Goal: Task Accomplishment & Management: Manage account settings

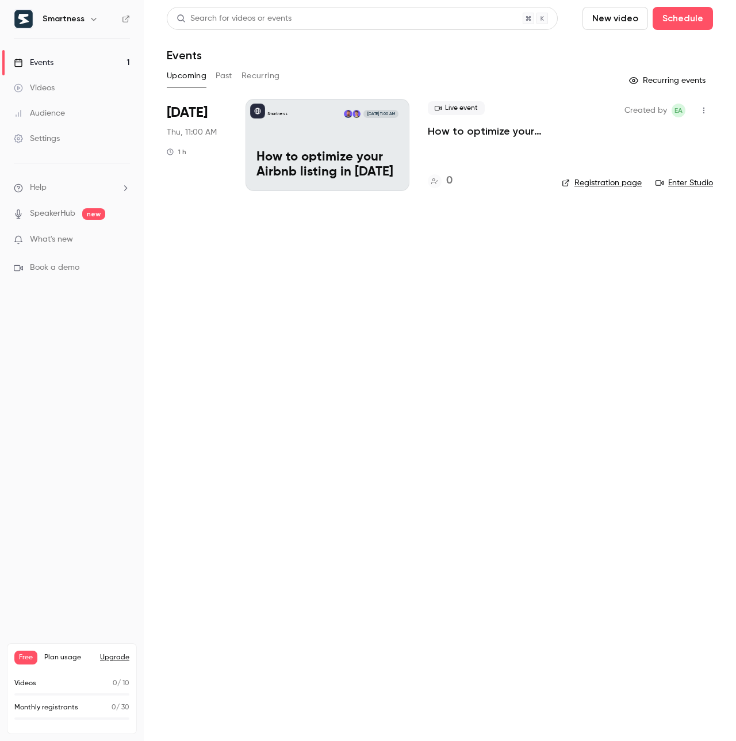
click at [82, 62] on link "Events 1" at bounding box center [72, 62] width 144 height 25
click at [79, 86] on link "Videos" at bounding box center [72, 87] width 144 height 25
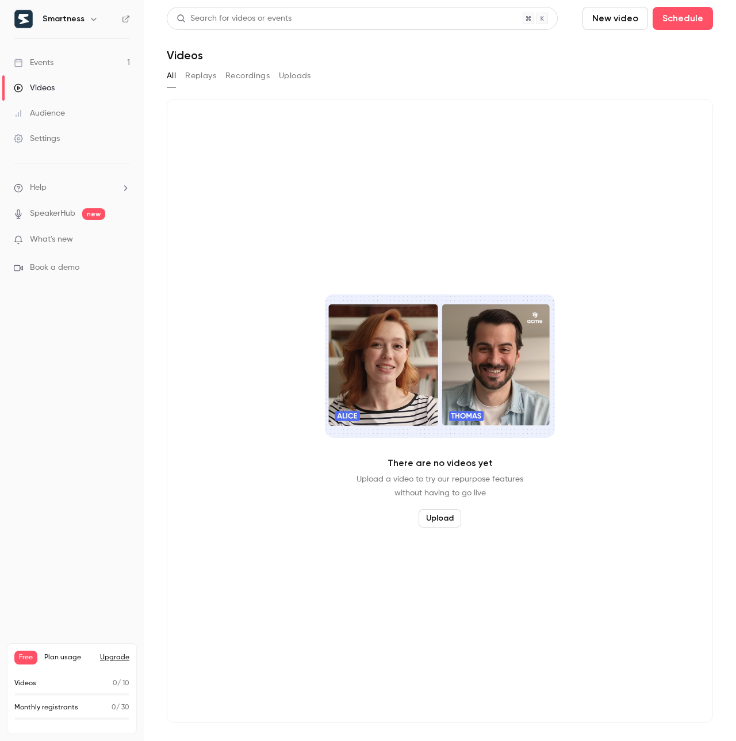
click at [79, 115] on link "Audience" at bounding box center [72, 113] width 144 height 25
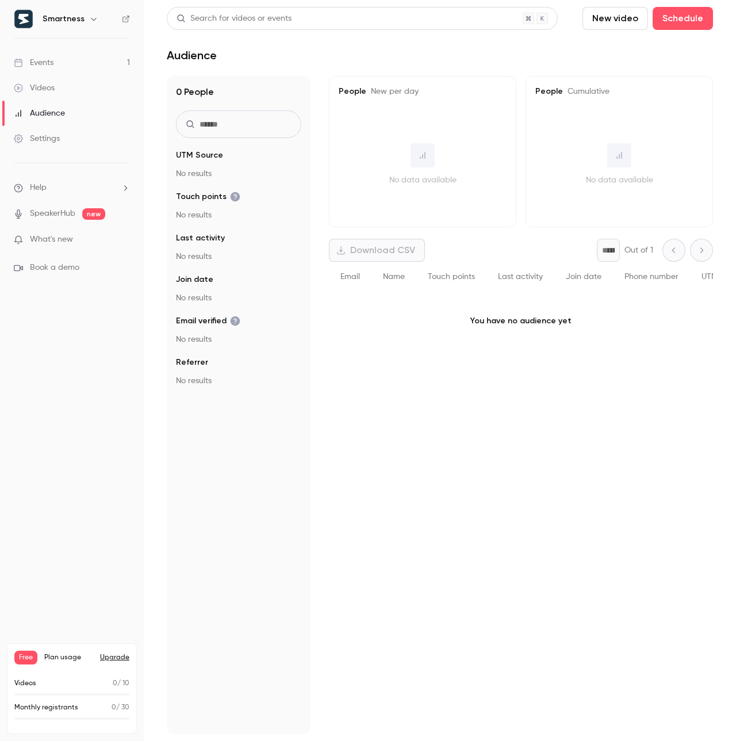
click at [77, 67] on link "Events 1" at bounding box center [72, 62] width 144 height 25
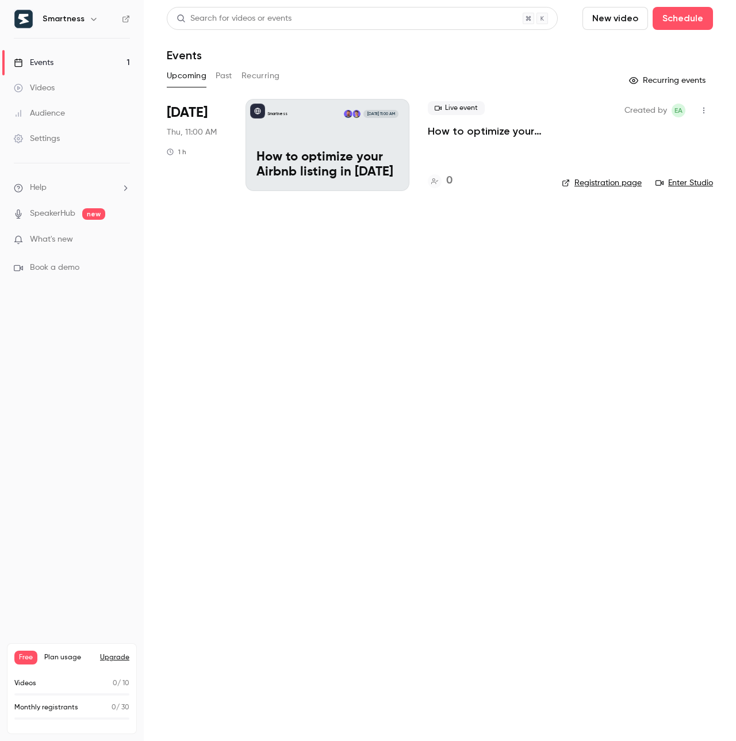
click at [314, 140] on div "Smartness [DATE] 11:00 AM How to optimize your Airbnb listing in [DATE]" at bounding box center [328, 145] width 164 height 92
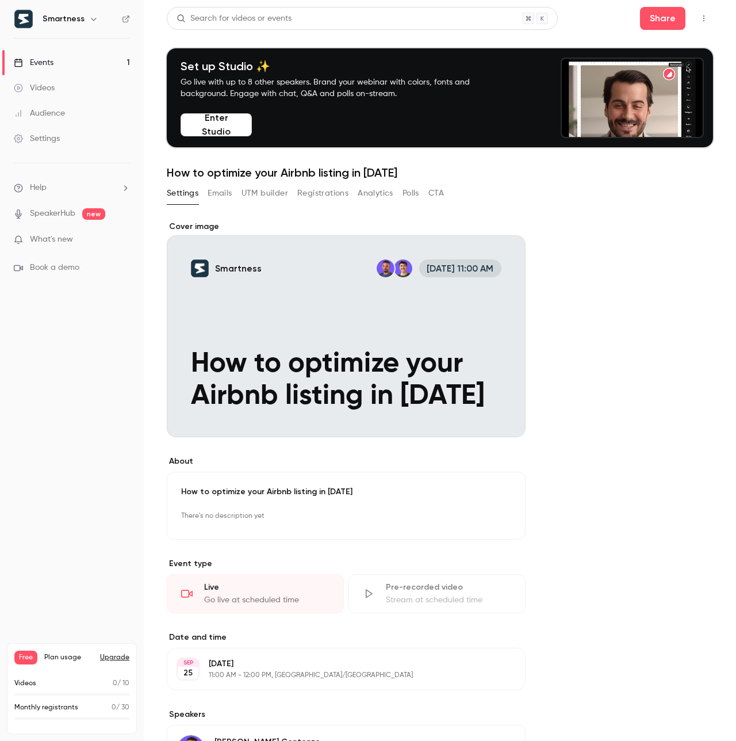
click at [91, 21] on icon "button" at bounding box center [93, 18] width 9 height 9
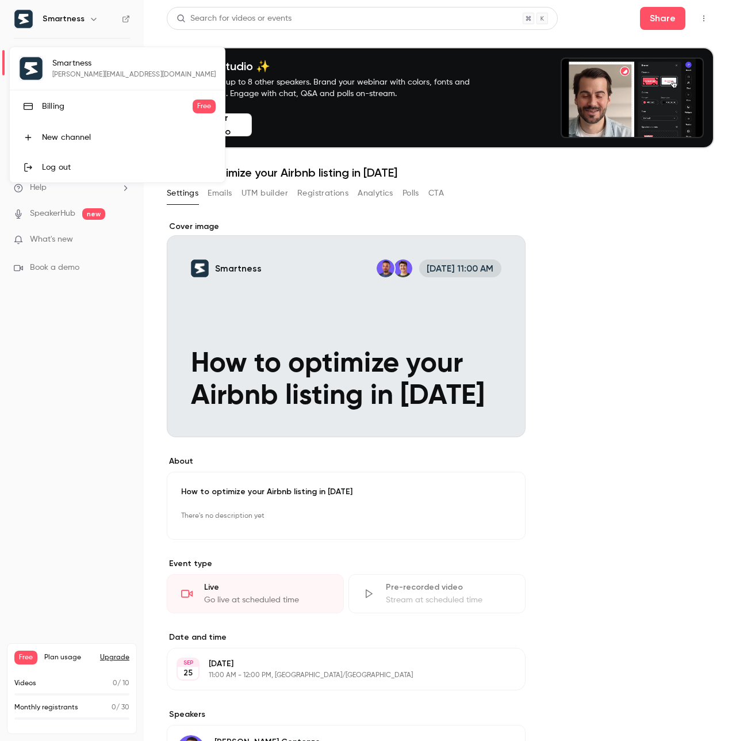
click at [90, 384] on div at bounding box center [368, 370] width 736 height 741
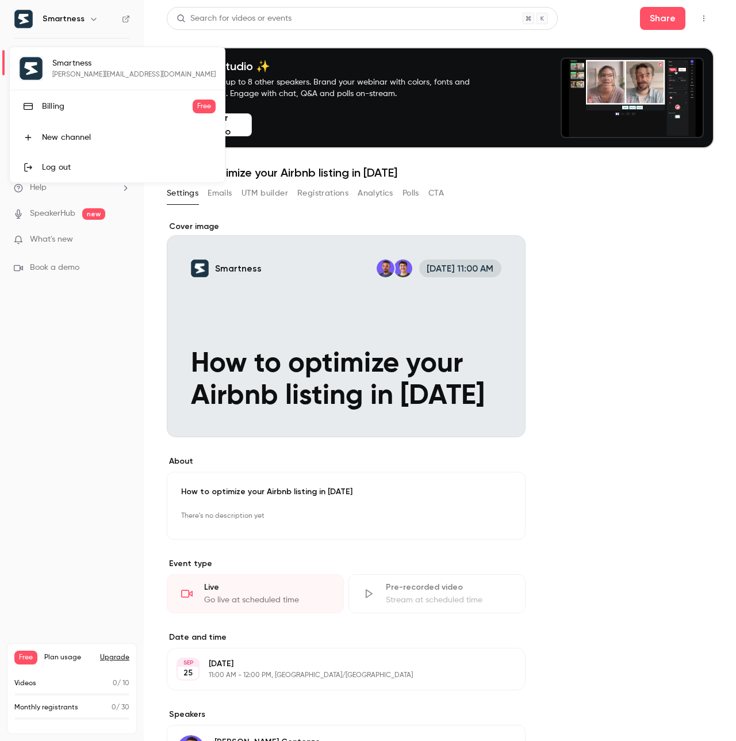
click at [90, 384] on nav "Smartness Events 1 Videos Audience Settings Help SpeakerHub new What's new Book…" at bounding box center [72, 370] width 144 height 741
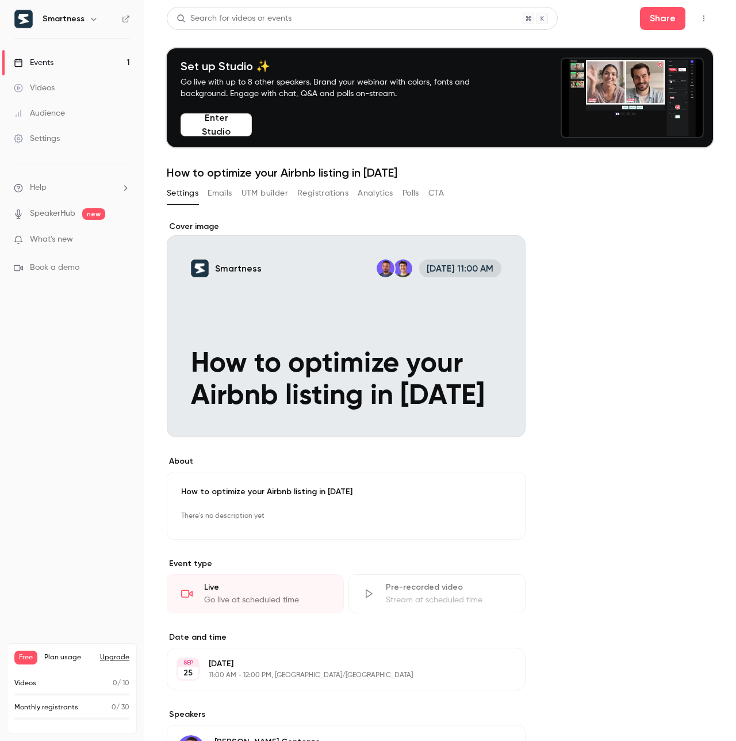
click at [227, 194] on button "Emails" at bounding box center [220, 193] width 24 height 18
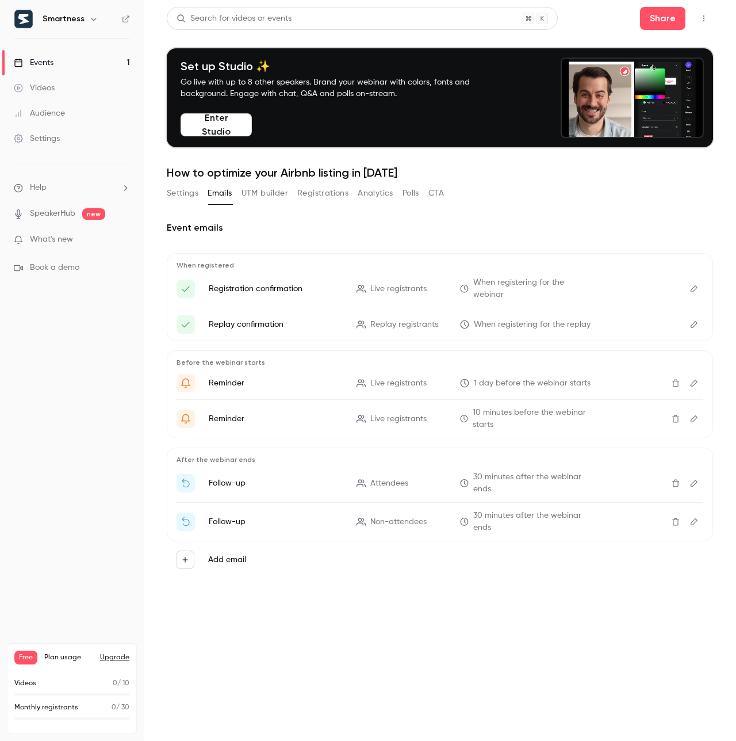
click at [64, 135] on link "Settings" at bounding box center [72, 138] width 144 height 25
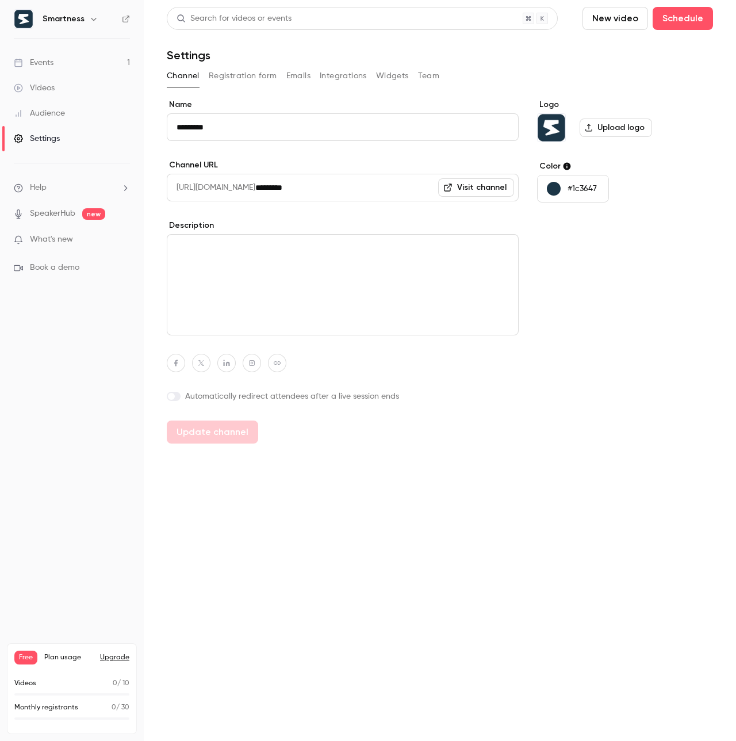
click at [296, 81] on button "Emails" at bounding box center [298, 76] width 24 height 18
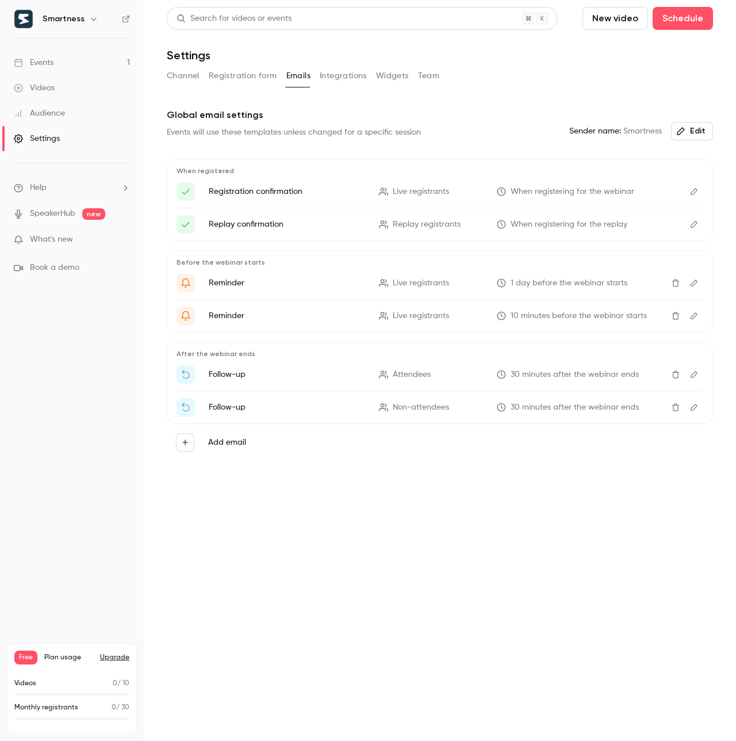
click at [695, 193] on icon "Edit" at bounding box center [694, 192] width 9 height 8
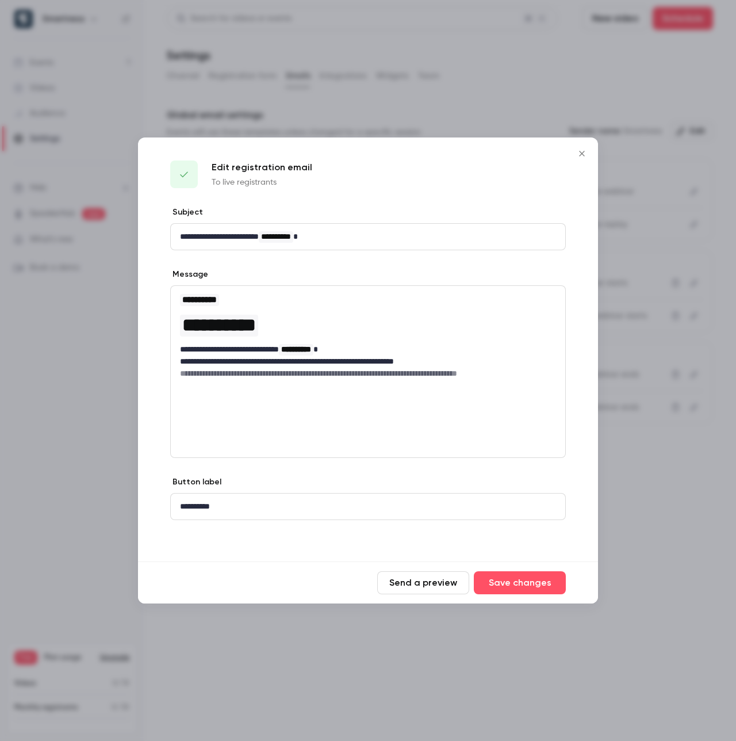
click at [216, 297] on span "**********" at bounding box center [199, 299] width 35 height 9
click at [255, 297] on h3 "**********" at bounding box center [368, 300] width 376 height 14
click at [302, 321] on h1 "**********" at bounding box center [368, 325] width 376 height 28
click at [277, 297] on h3 "**********" at bounding box center [368, 300] width 376 height 14
click at [348, 299] on h3 "**********" at bounding box center [368, 300] width 376 height 14
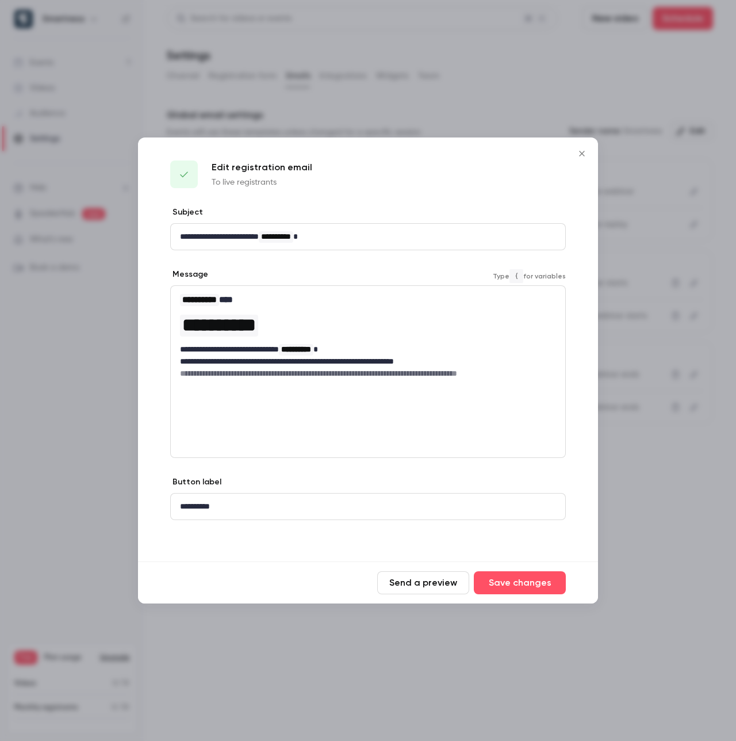
click at [320, 303] on h3 "**********" at bounding box center [368, 300] width 376 height 14
click at [521, 277] on div "Message" at bounding box center [368, 276] width 396 height 14
click at [441, 305] on h3 "**********" at bounding box center [368, 300] width 376 height 14
click at [306, 297] on h3 "**********" at bounding box center [368, 300] width 376 height 14
click at [312, 297] on h3 "**********" at bounding box center [368, 300] width 376 height 14
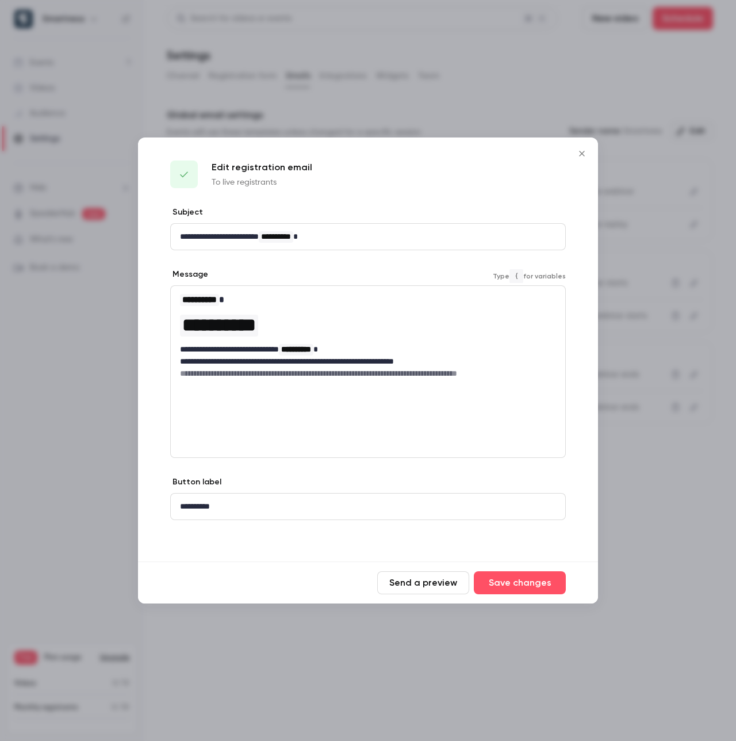
click at [360, 353] on p "**********" at bounding box center [368, 349] width 376 height 12
click at [465, 362] on p "**********" at bounding box center [368, 362] width 376 height 12
click at [295, 371] on h6 "**********" at bounding box center [368, 374] width 376 height 12
click at [449, 373] on h6 "**********" at bounding box center [368, 374] width 376 height 12
click at [534, 374] on h6 "**********" at bounding box center [368, 374] width 376 height 12
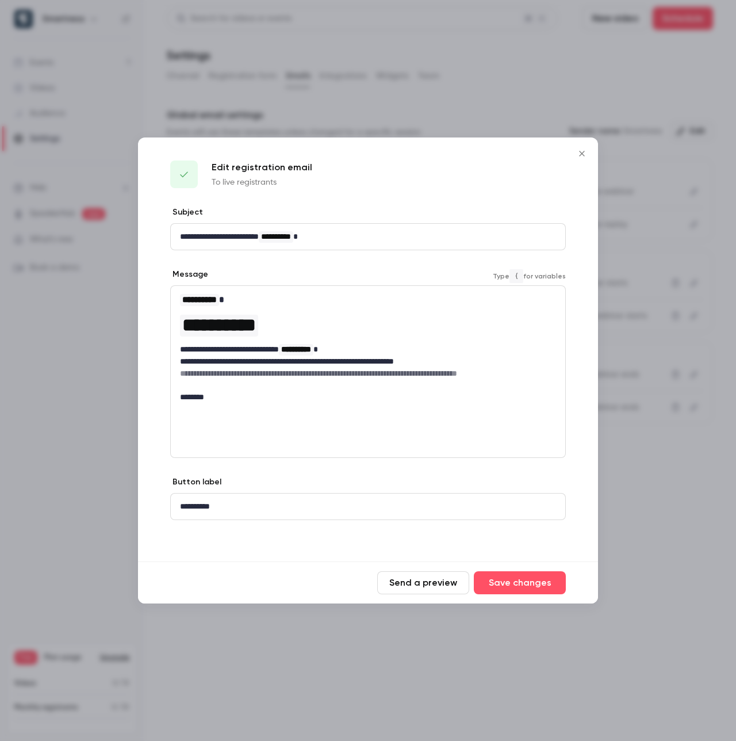
click at [584, 154] on icon "Close" at bounding box center [582, 153] width 14 height 9
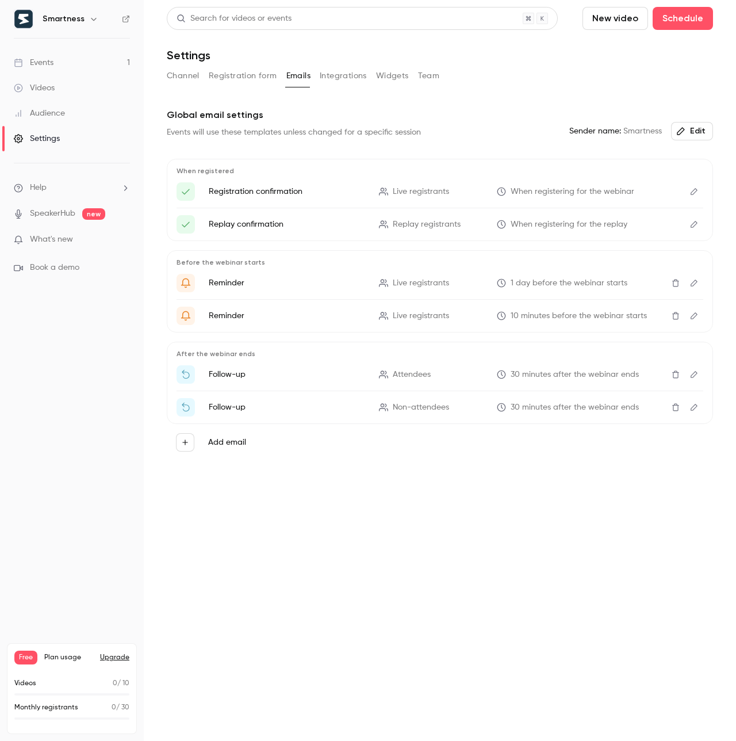
click at [689, 193] on button "Edit" at bounding box center [694, 191] width 18 height 18
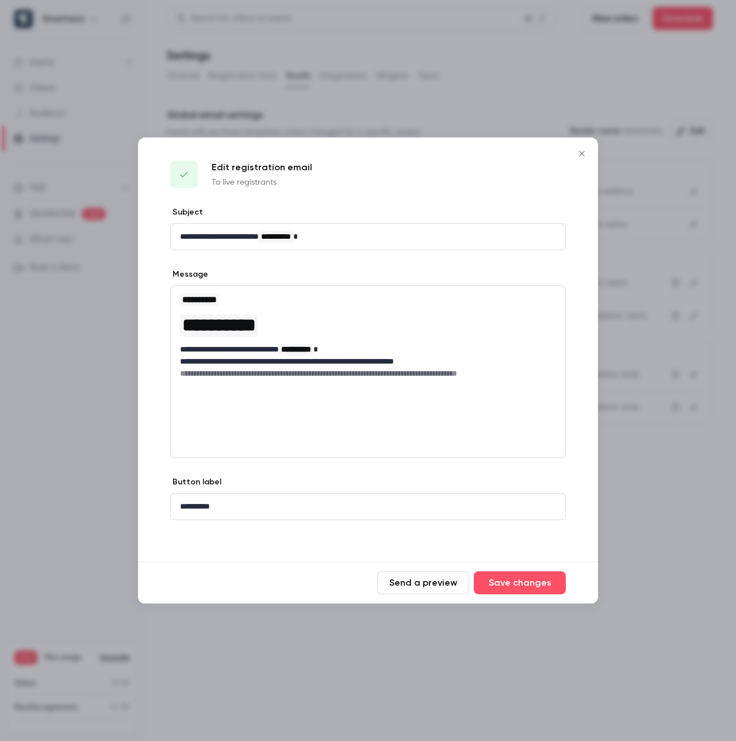
click at [579, 153] on icon "Close" at bounding box center [582, 153] width 14 height 9
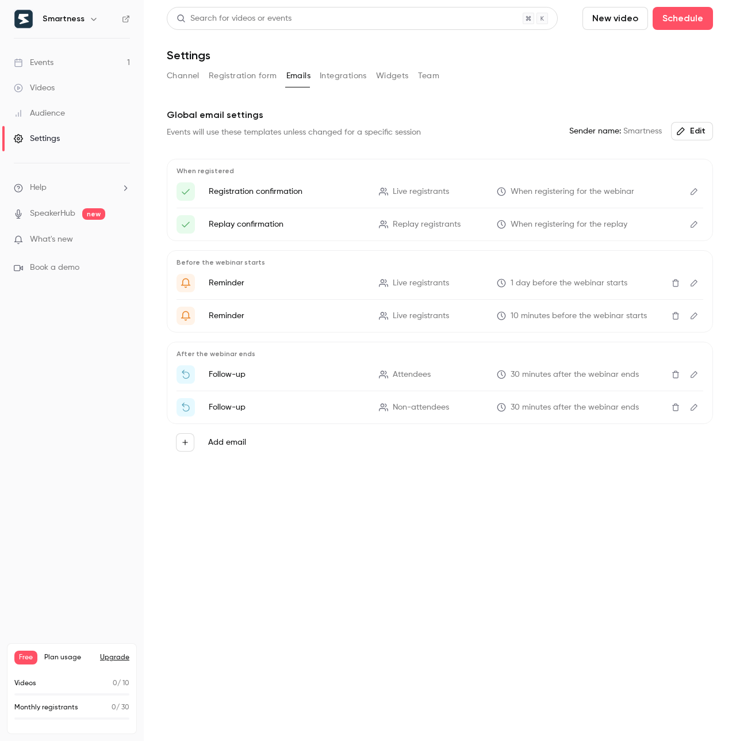
click at [694, 223] on icon "Edit" at bounding box center [694, 224] width 9 height 8
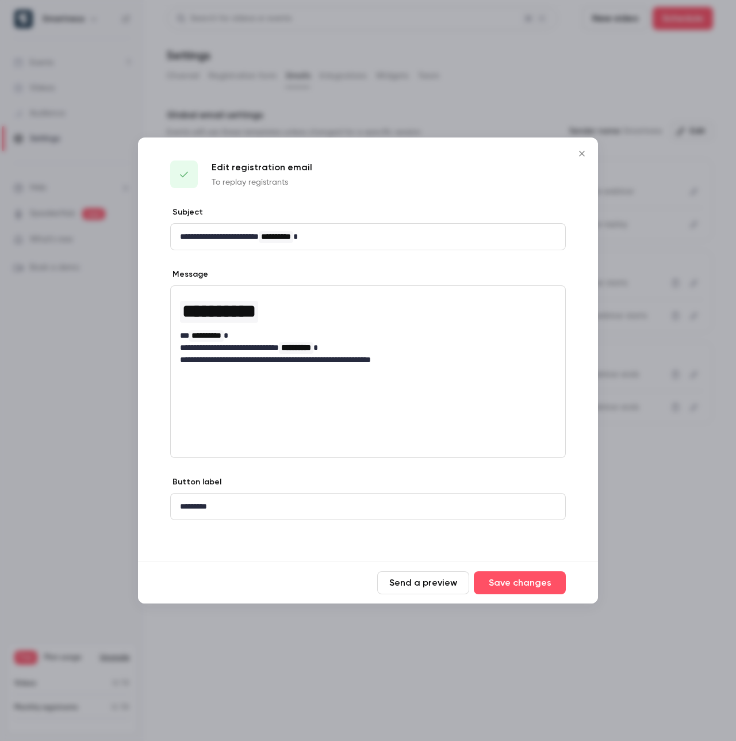
click at [480, 361] on p "**********" at bounding box center [368, 360] width 376 height 12
click at [583, 152] on icon "Close" at bounding box center [582, 153] width 14 height 9
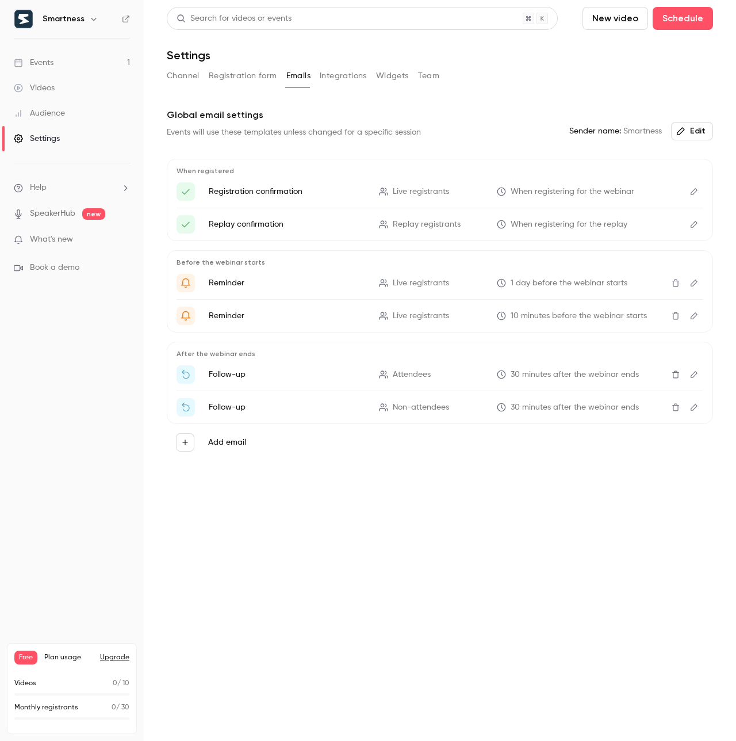
click at [350, 83] on button "Integrations" at bounding box center [343, 76] width 47 height 18
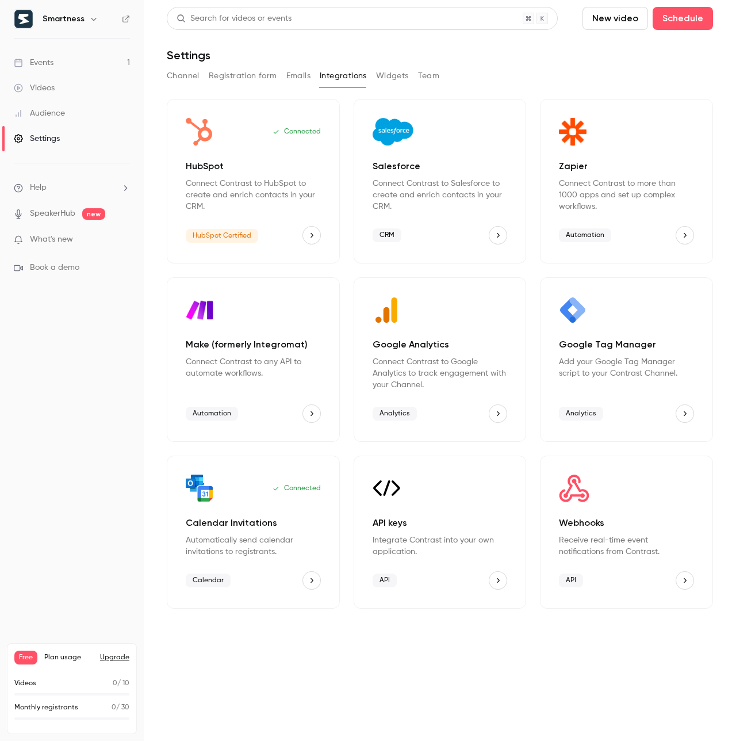
click at [394, 85] on div "Channel Registration form Emails Integrations Widgets Team" at bounding box center [440, 78] width 546 height 23
click at [396, 77] on button "Widgets" at bounding box center [392, 76] width 33 height 18
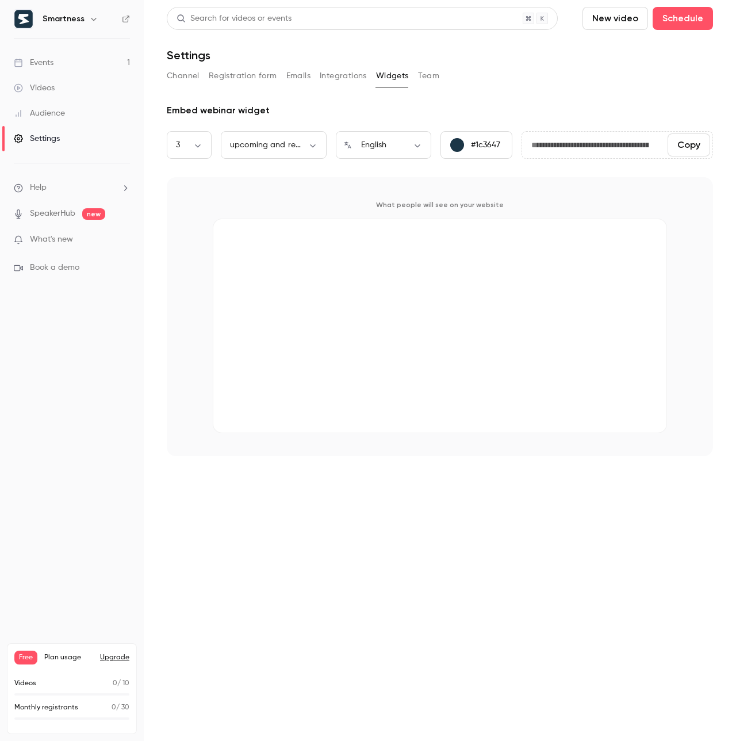
click at [420, 78] on button "Team" at bounding box center [429, 76] width 22 height 18
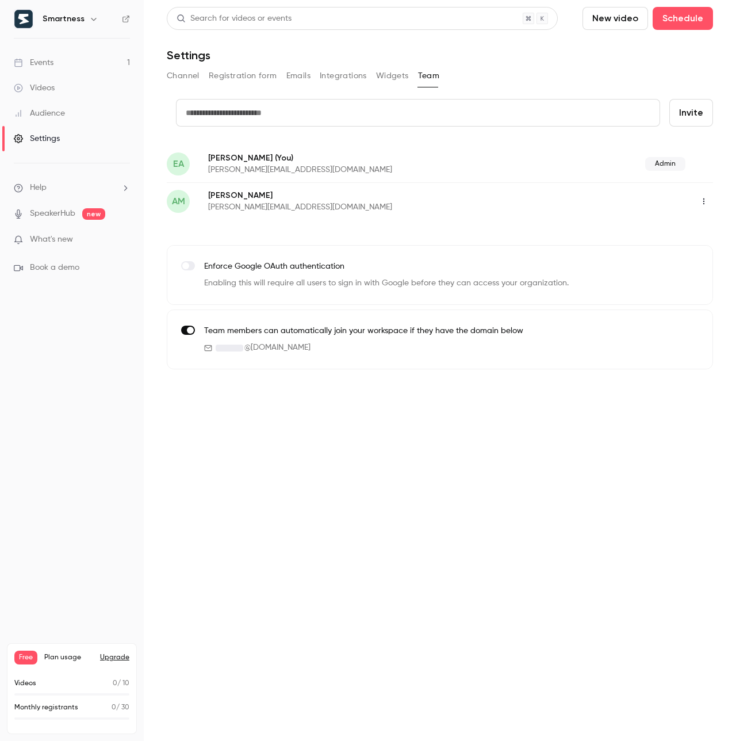
click at [698, 111] on button "Invite" at bounding box center [692, 113] width 44 height 28
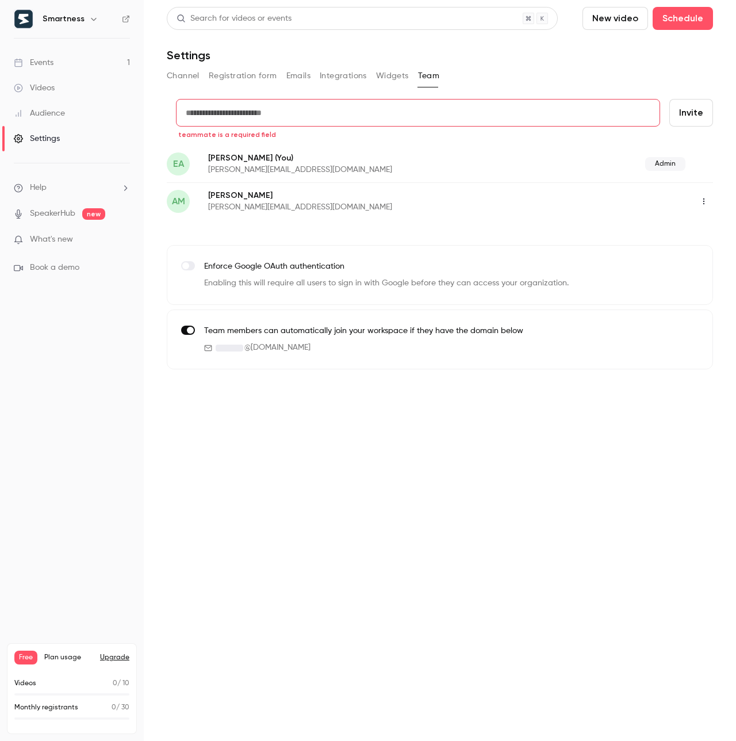
click at [258, 78] on button "Registration form" at bounding box center [243, 76] width 68 height 18
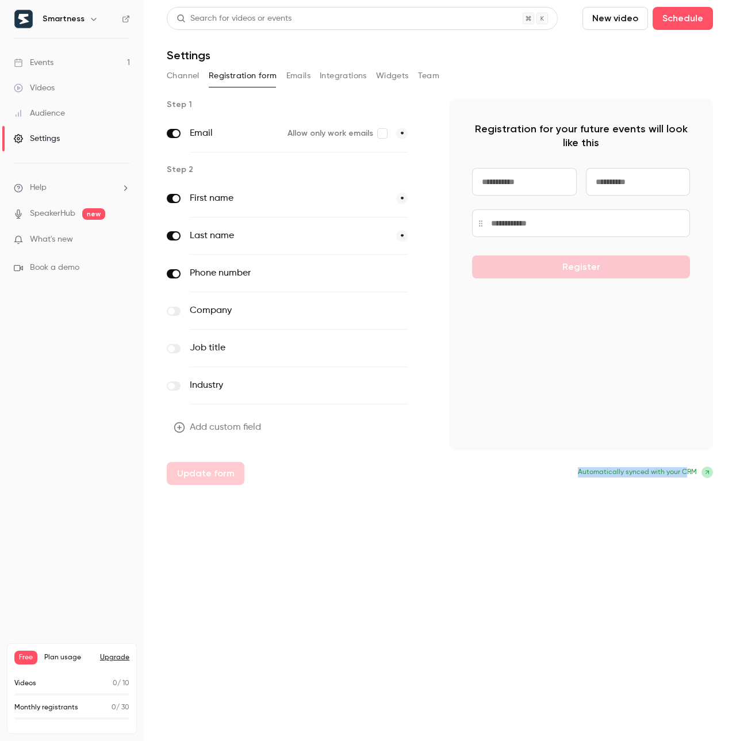
drag, startPoint x: 581, startPoint y: 473, endPoint x: 689, endPoint y: 475, distance: 107.6
click at [689, 475] on p "Automatically synced with your CRM" at bounding box center [581, 473] width 264 height 12
click at [173, 276] on span at bounding box center [176, 273] width 7 height 7
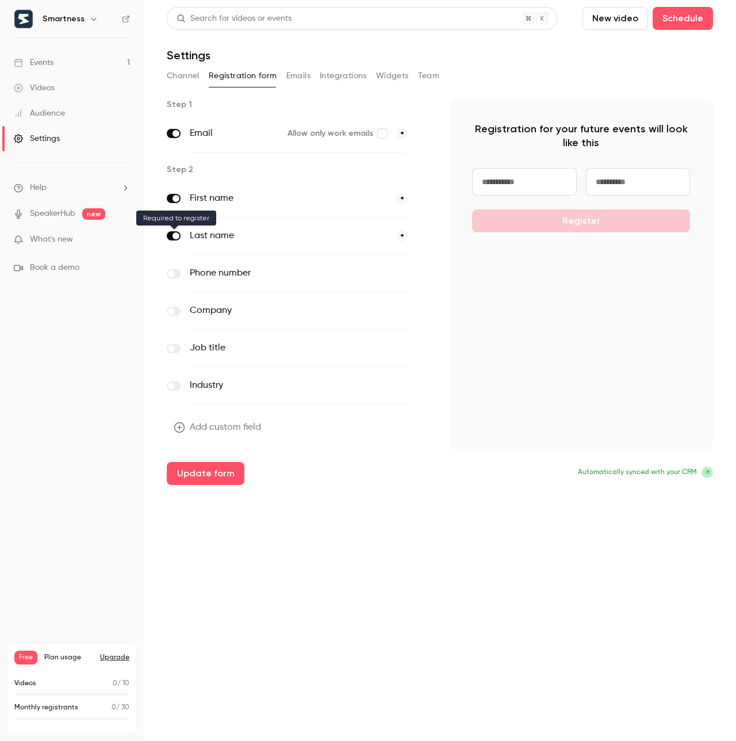
click at [173, 237] on span at bounding box center [176, 235] width 7 height 7
click at [171, 236] on label at bounding box center [174, 235] width 14 height 9
click at [175, 274] on label at bounding box center [174, 273] width 14 height 9
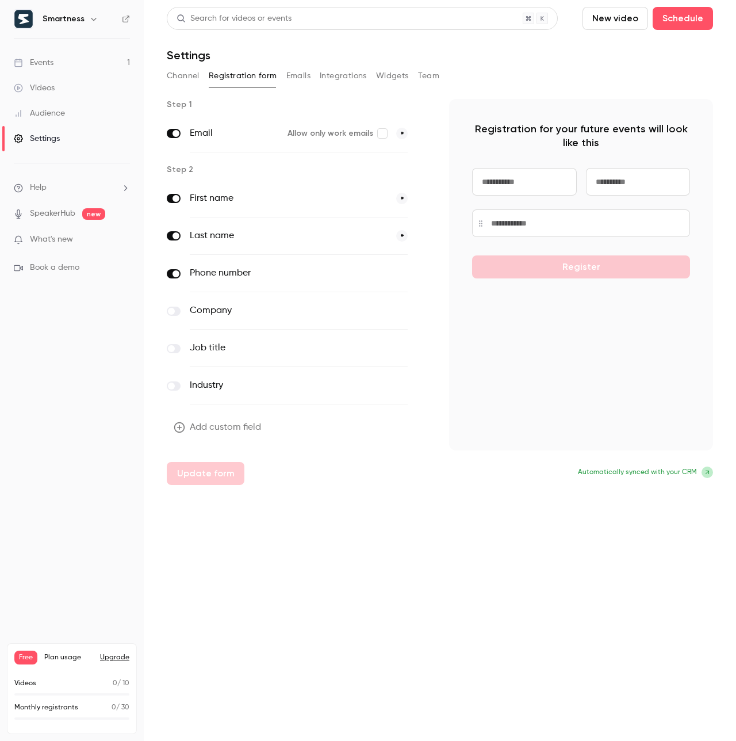
click at [193, 78] on button "Channel" at bounding box center [183, 76] width 33 height 18
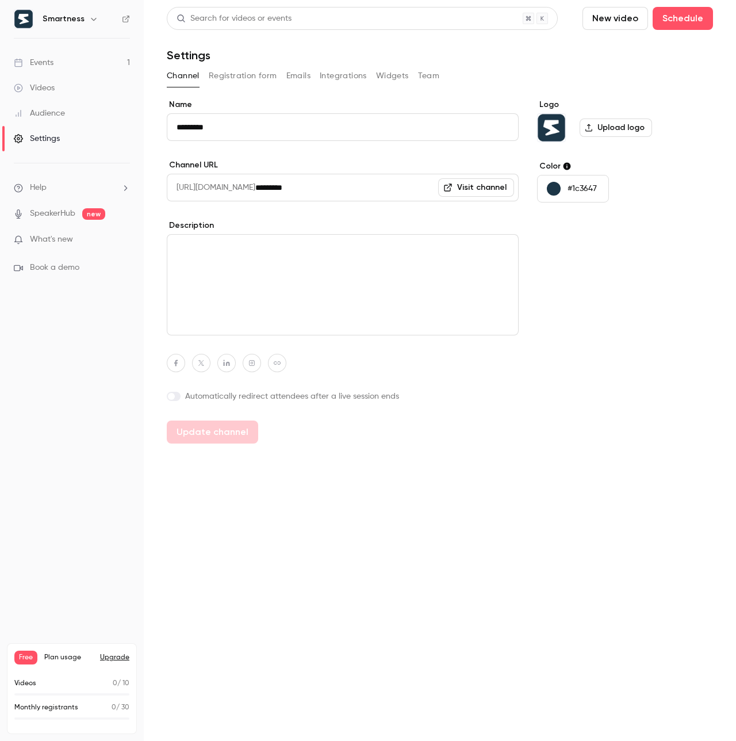
click at [298, 278] on textarea at bounding box center [343, 284] width 352 height 101
drag, startPoint x: 231, startPoint y: 74, endPoint x: 267, endPoint y: 74, distance: 36.2
click at [231, 74] on button "Registration form" at bounding box center [243, 76] width 68 height 18
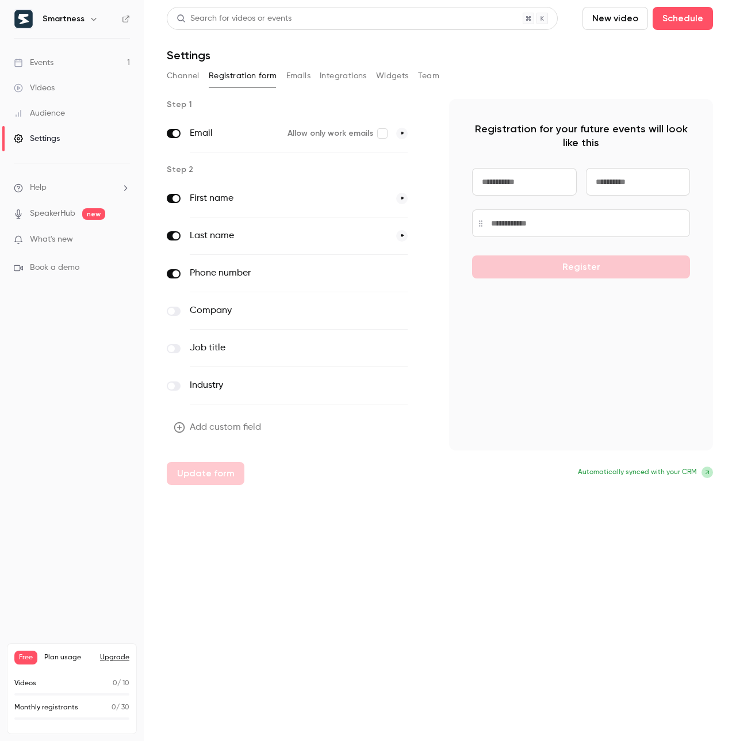
click at [301, 77] on button "Emails" at bounding box center [298, 76] width 24 height 18
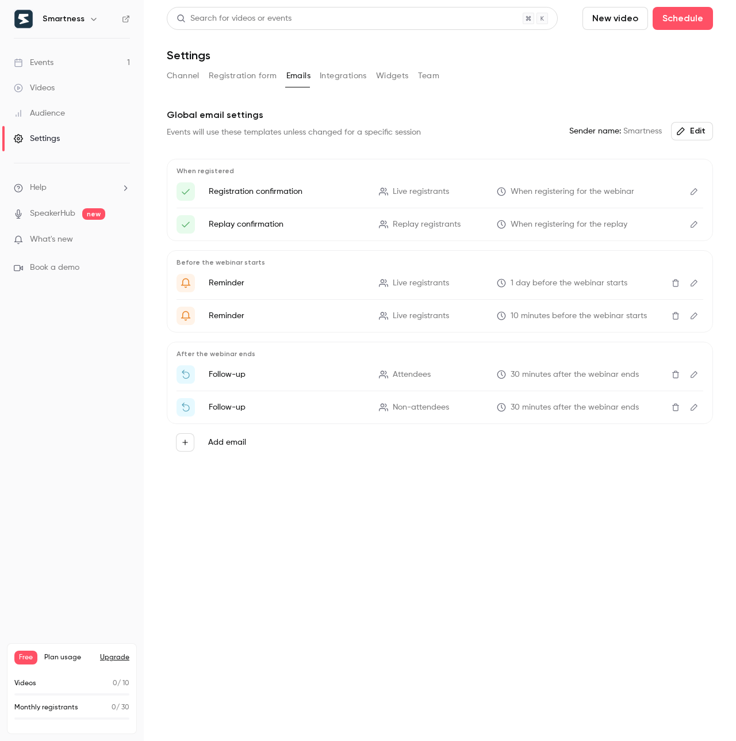
click at [341, 77] on button "Integrations" at bounding box center [343, 76] width 47 height 18
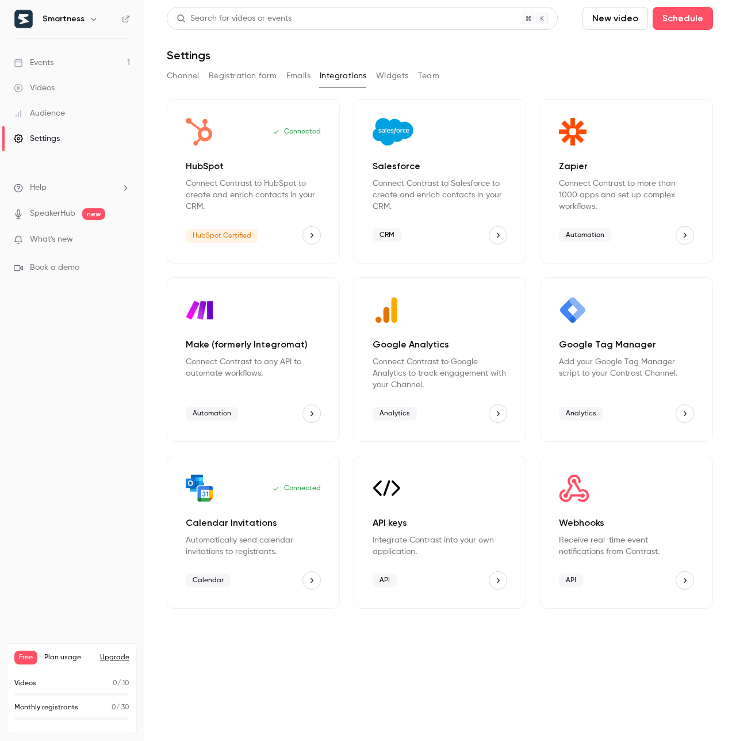
click at [91, 20] on icon "button" at bounding box center [93, 19] width 5 height 3
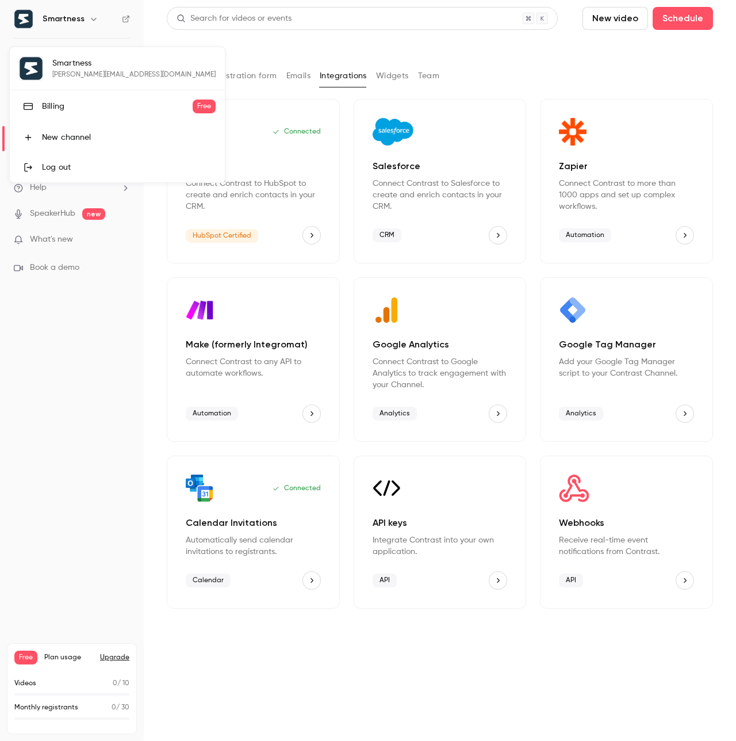
click at [435, 46] on div at bounding box center [368, 370] width 736 height 741
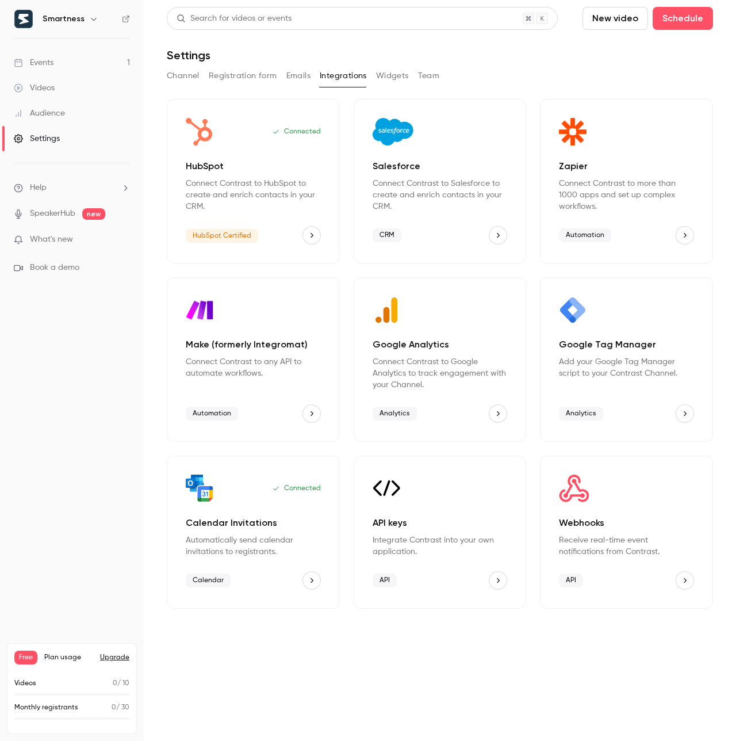
click at [77, 58] on link "Events 1" at bounding box center [72, 62] width 144 height 25
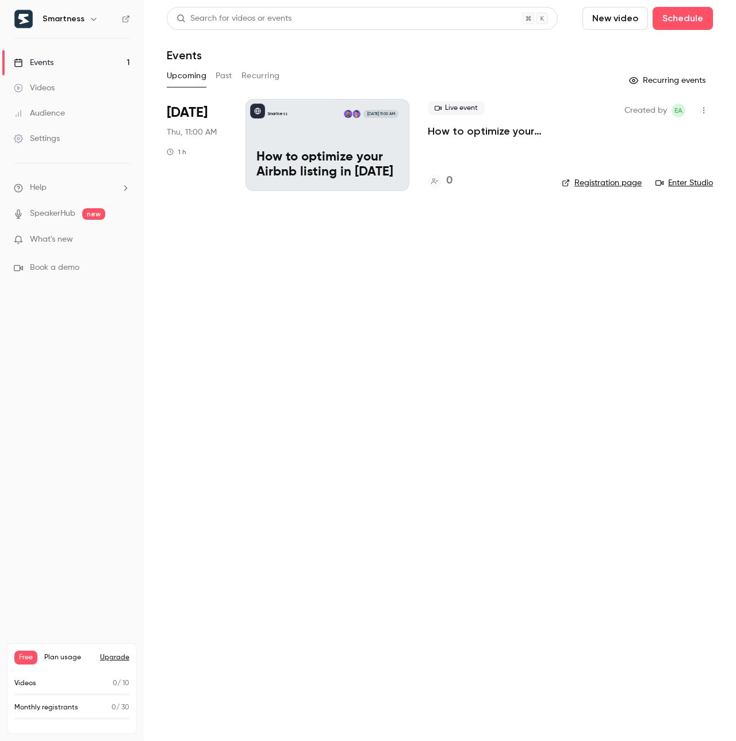
click at [82, 63] on link "Events 1" at bounding box center [72, 62] width 144 height 25
click at [341, 140] on div "Smartness [DATE] 11:00 AM How to optimize your Airbnb listing in [DATE]" at bounding box center [328, 145] width 164 height 92
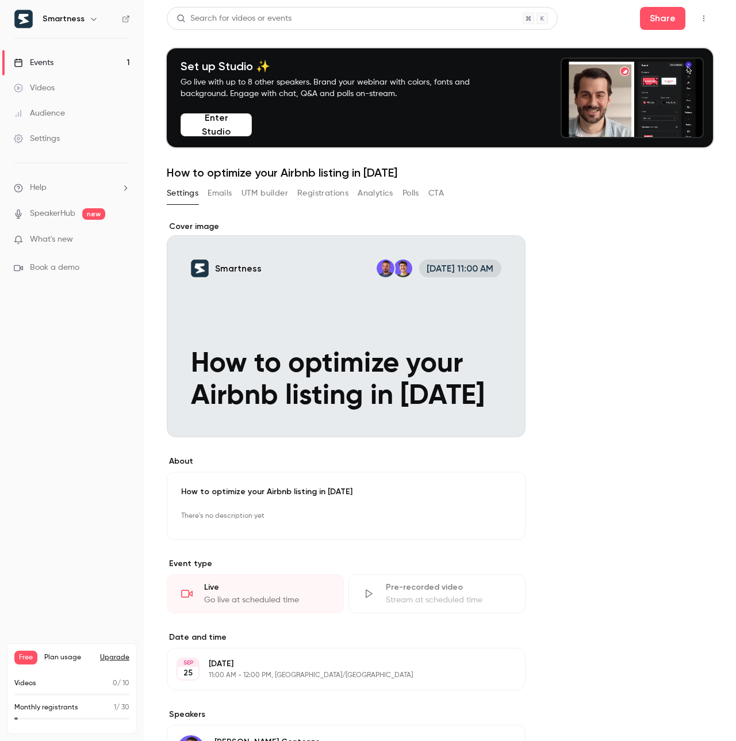
click at [337, 193] on button "Registrations" at bounding box center [322, 193] width 51 height 18
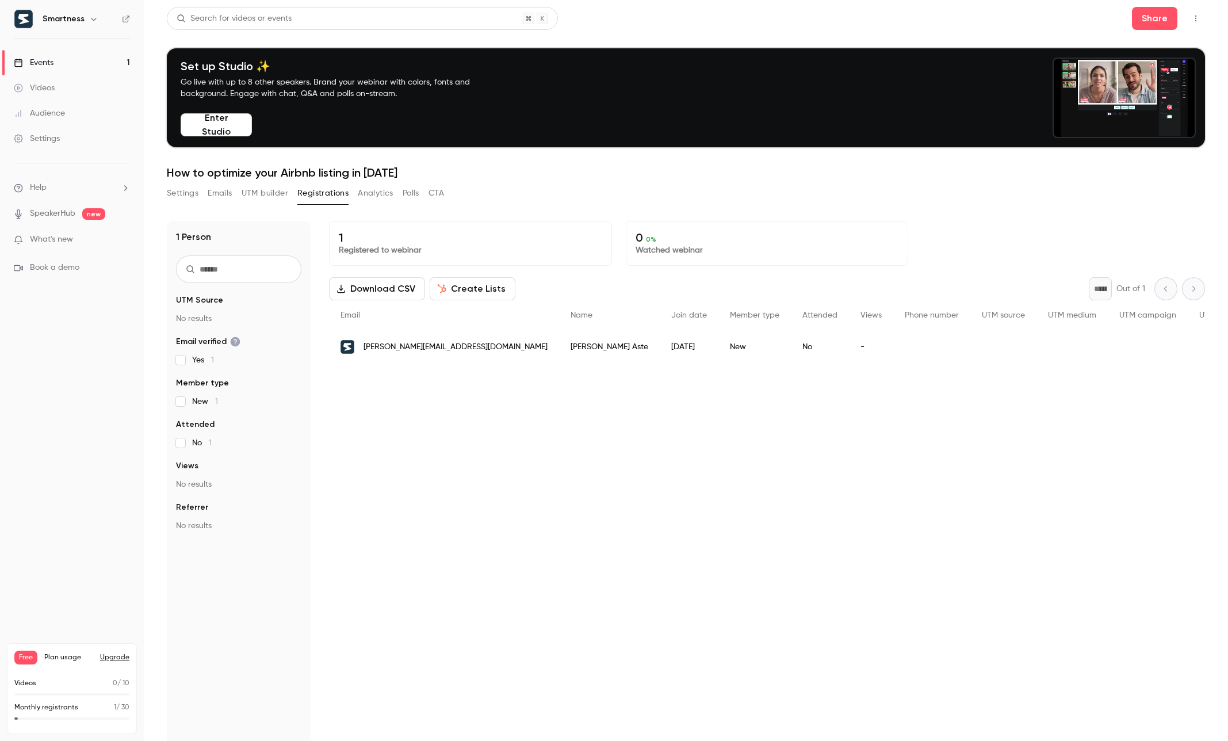
click at [221, 193] on button "Emails" at bounding box center [220, 193] width 24 height 18
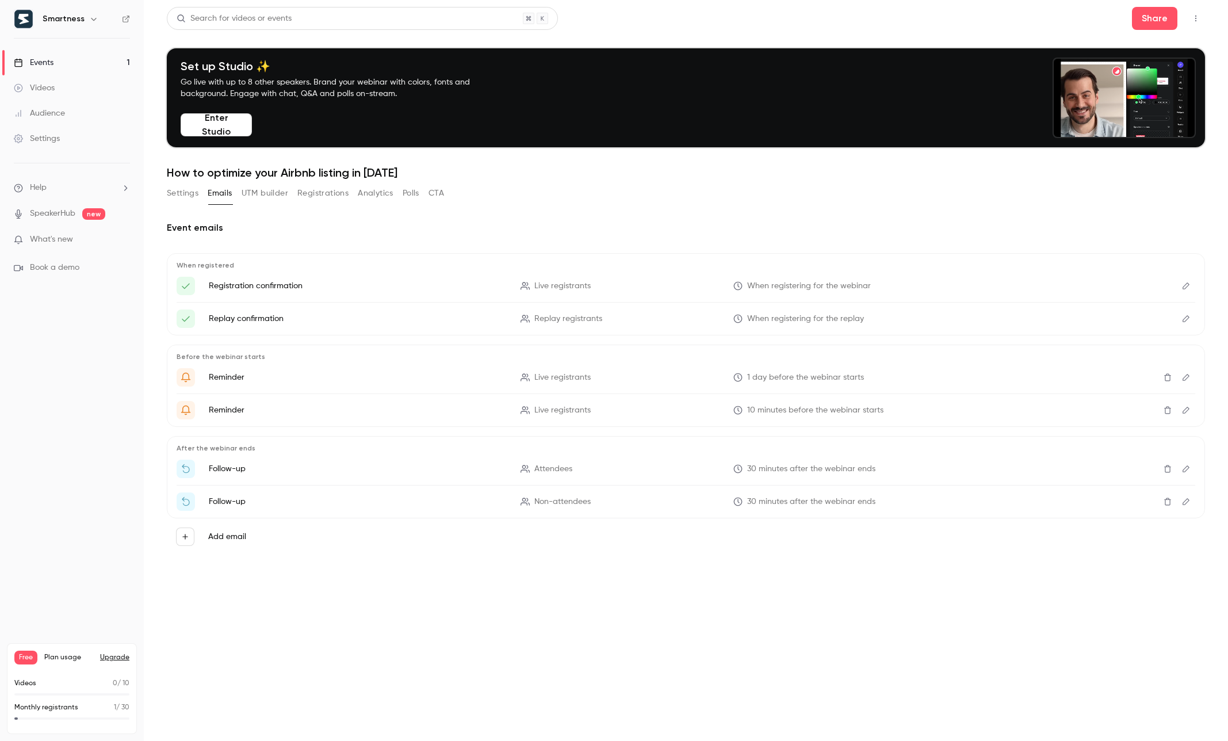
click at [336, 197] on button "Registrations" at bounding box center [322, 193] width 51 height 18
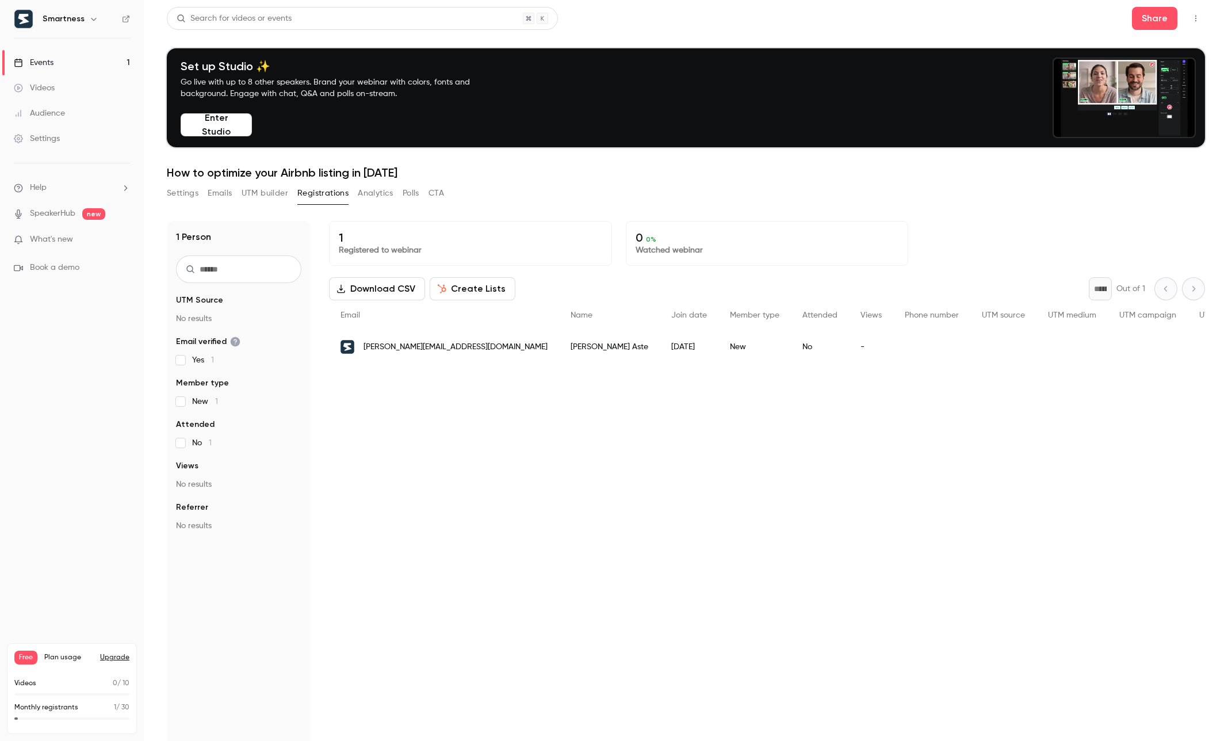
click at [59, 269] on span "Book a demo" at bounding box center [54, 268] width 49 height 12
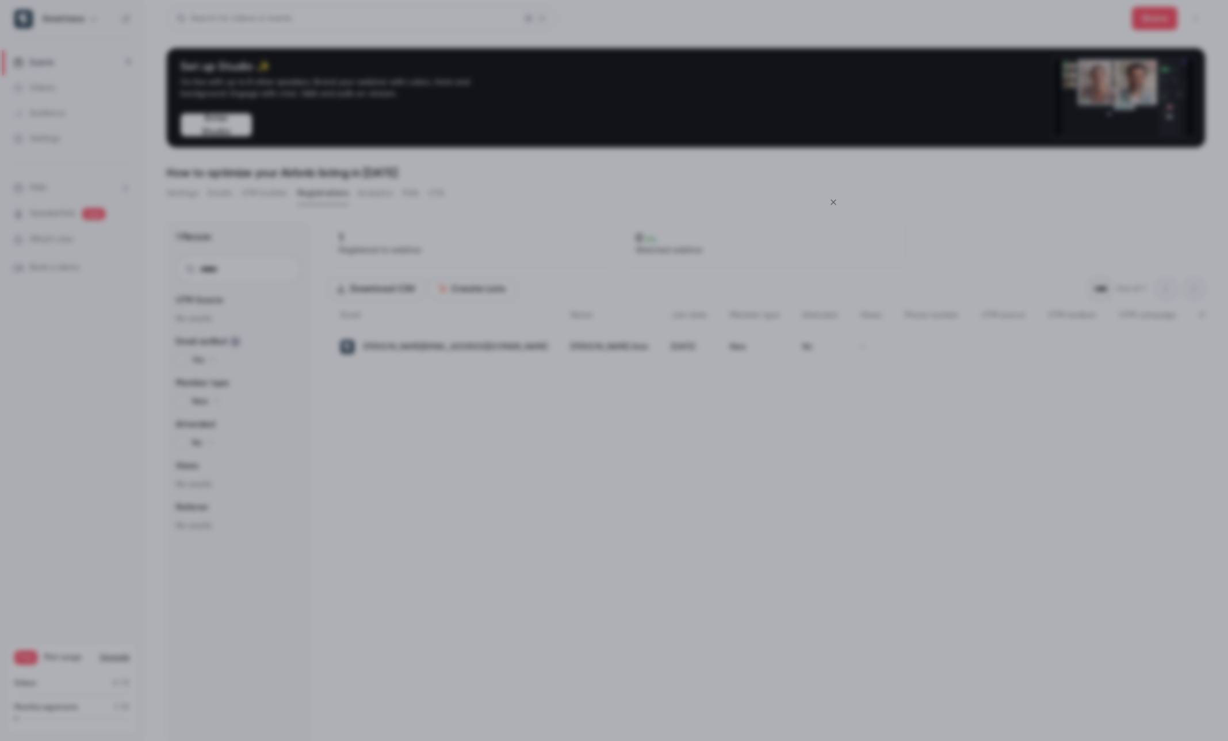
click at [736, 202] on icon "Close" at bounding box center [833, 202] width 5 height 5
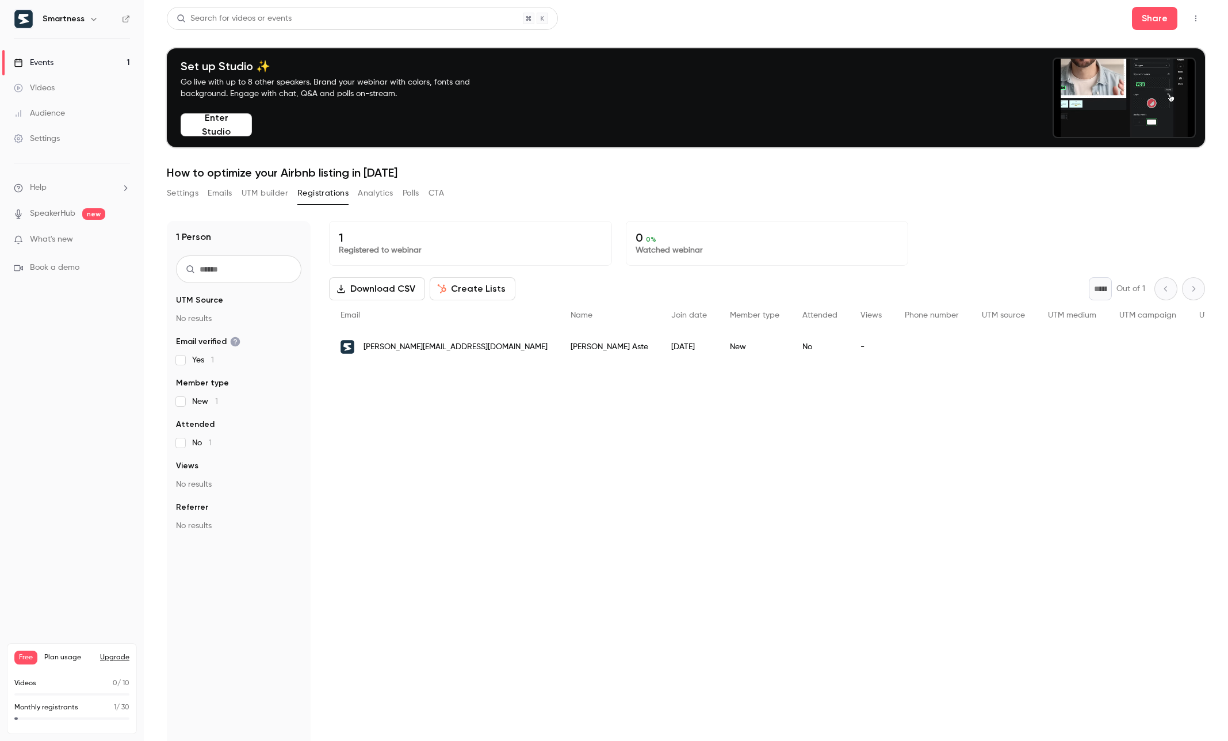
click at [211, 124] on button "Enter Studio" at bounding box center [216, 124] width 71 height 23
click at [62, 658] on span "Plan usage" at bounding box center [68, 657] width 49 height 9
click at [62, 22] on h6 "Smartness" at bounding box center [64, 19] width 42 height 12
click at [91, 18] on icon "button" at bounding box center [93, 19] width 5 height 3
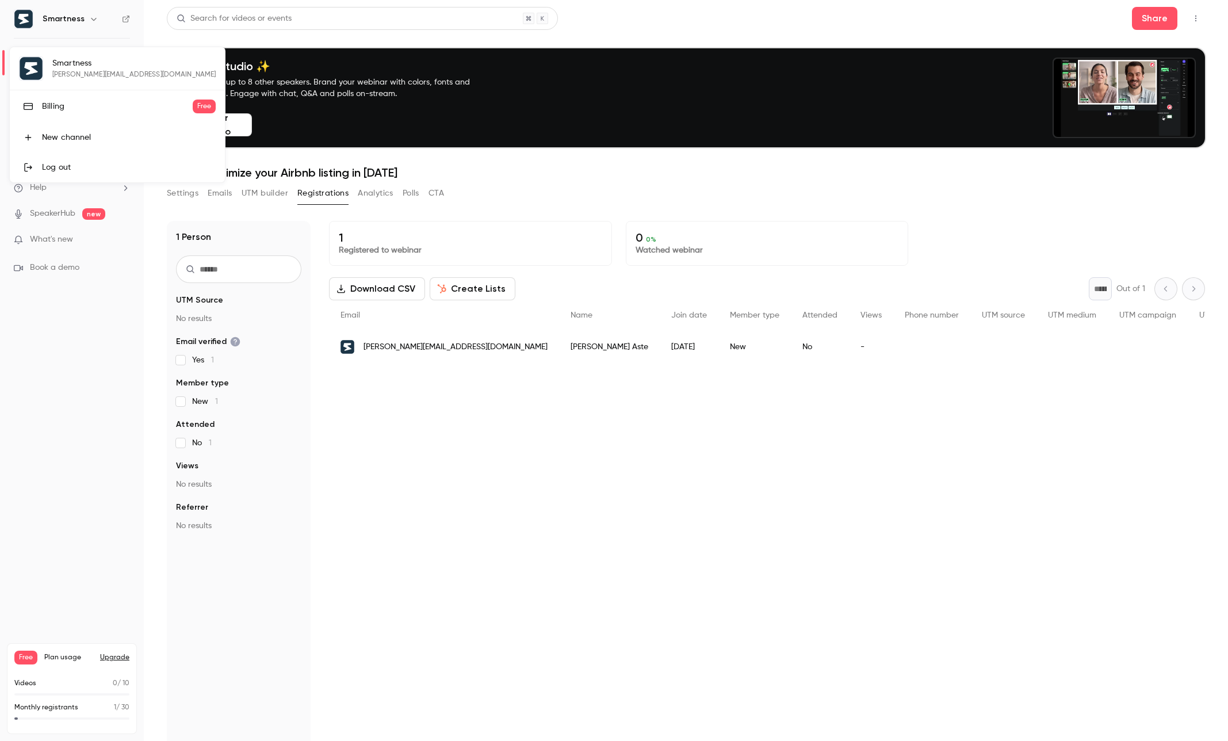
click at [82, 536] on div at bounding box center [614, 370] width 1228 height 741
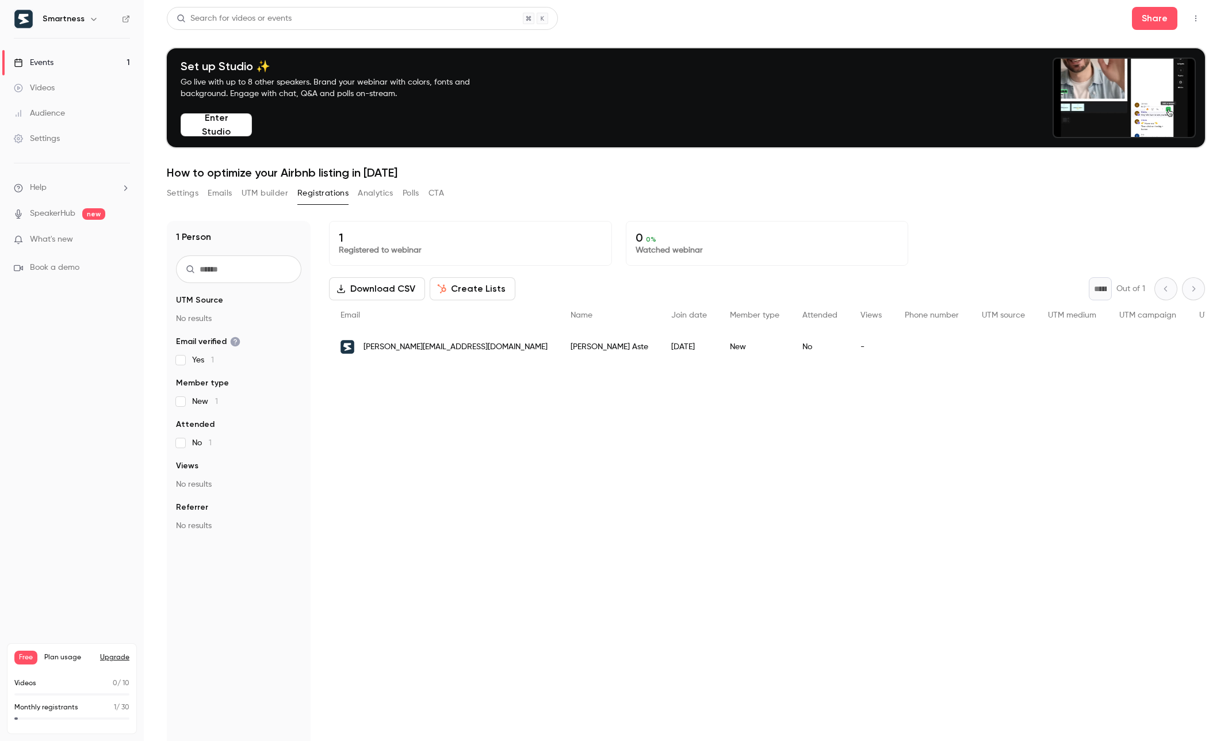
click at [736, 11] on button "button" at bounding box center [1196, 18] width 18 height 18
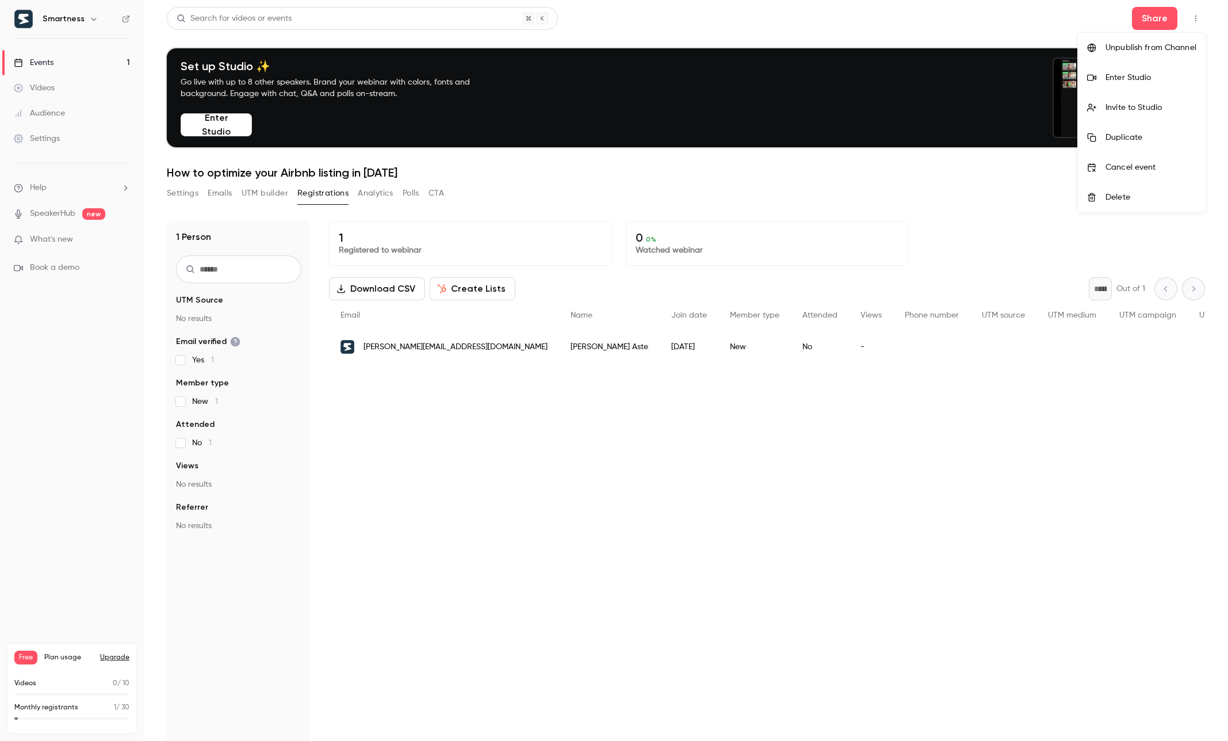
click at [736, 393] on div at bounding box center [614, 370] width 1228 height 741
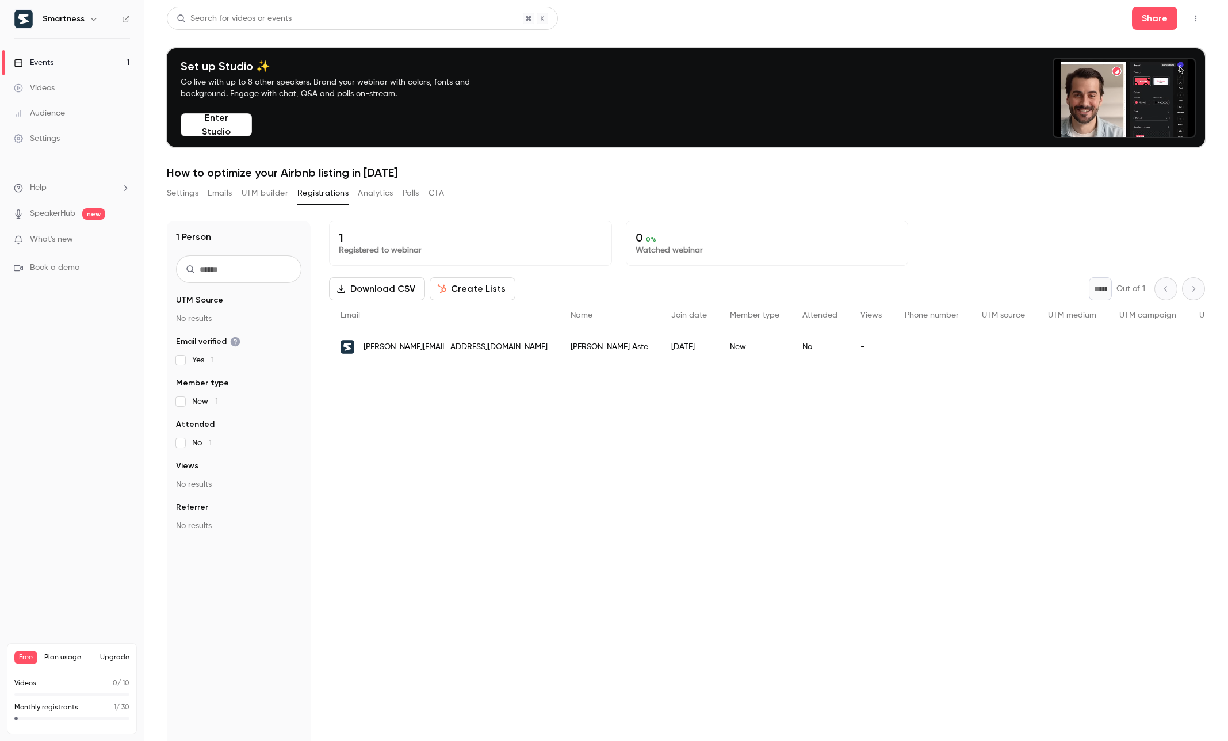
click at [249, 198] on button "UTM builder" at bounding box center [265, 193] width 47 height 18
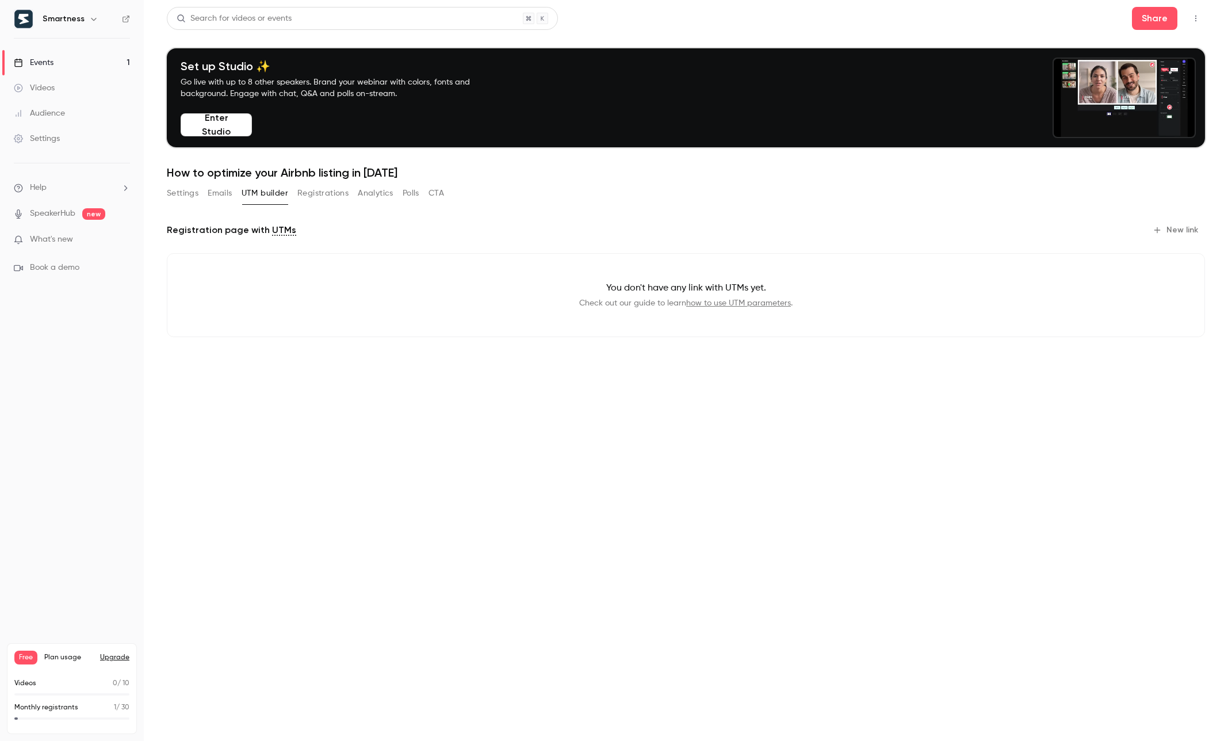
click at [387, 195] on button "Analytics" at bounding box center [376, 193] width 36 height 18
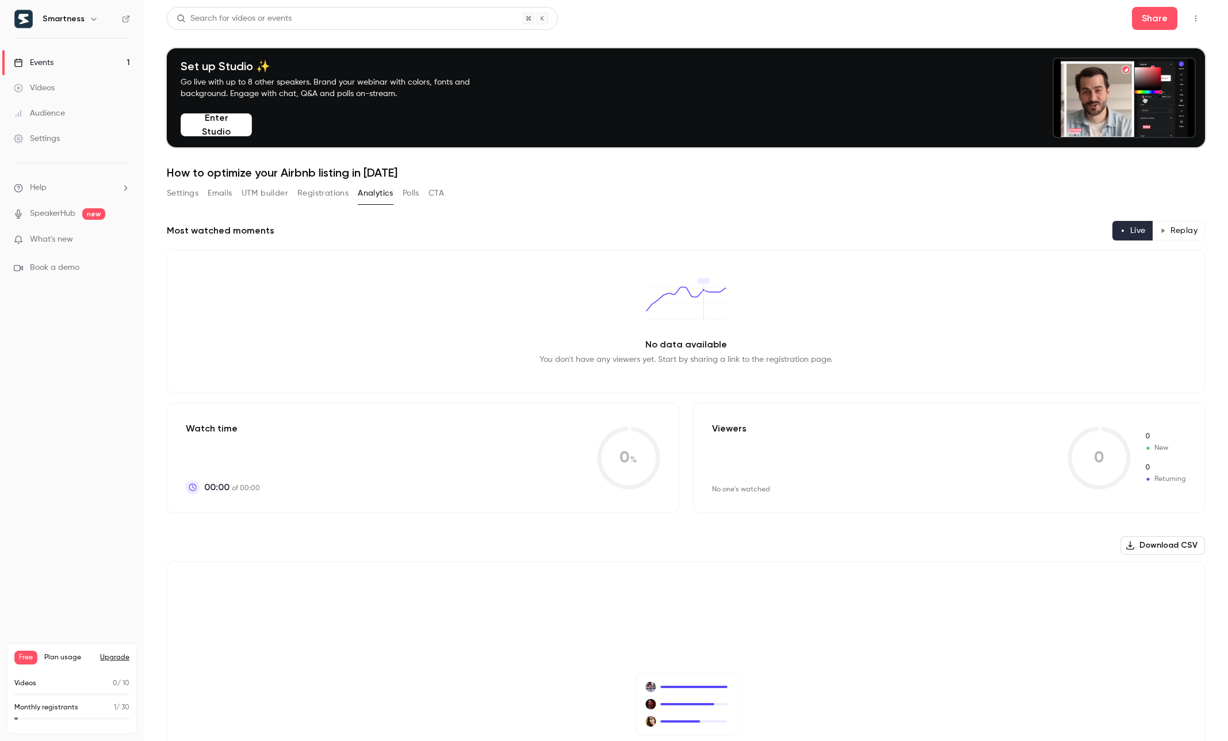
click at [409, 194] on button "Polls" at bounding box center [411, 193] width 17 height 18
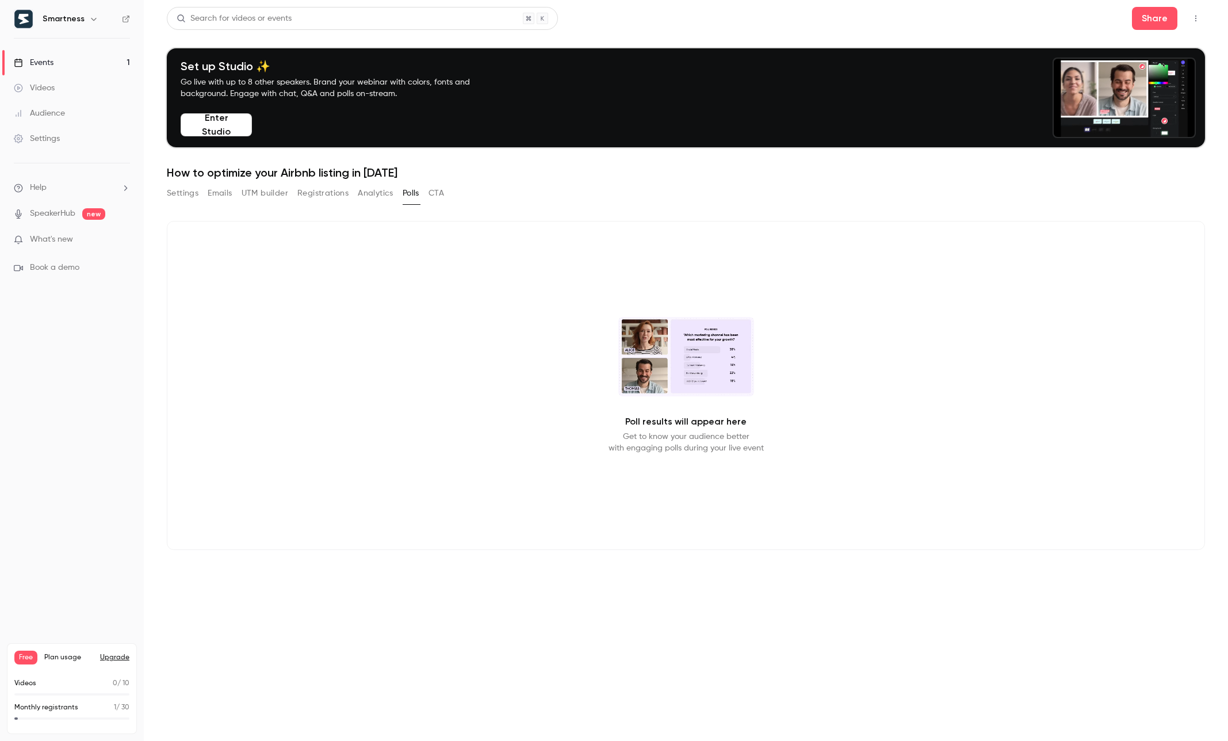
click at [438, 192] on button "CTA" at bounding box center [437, 193] width 16 height 18
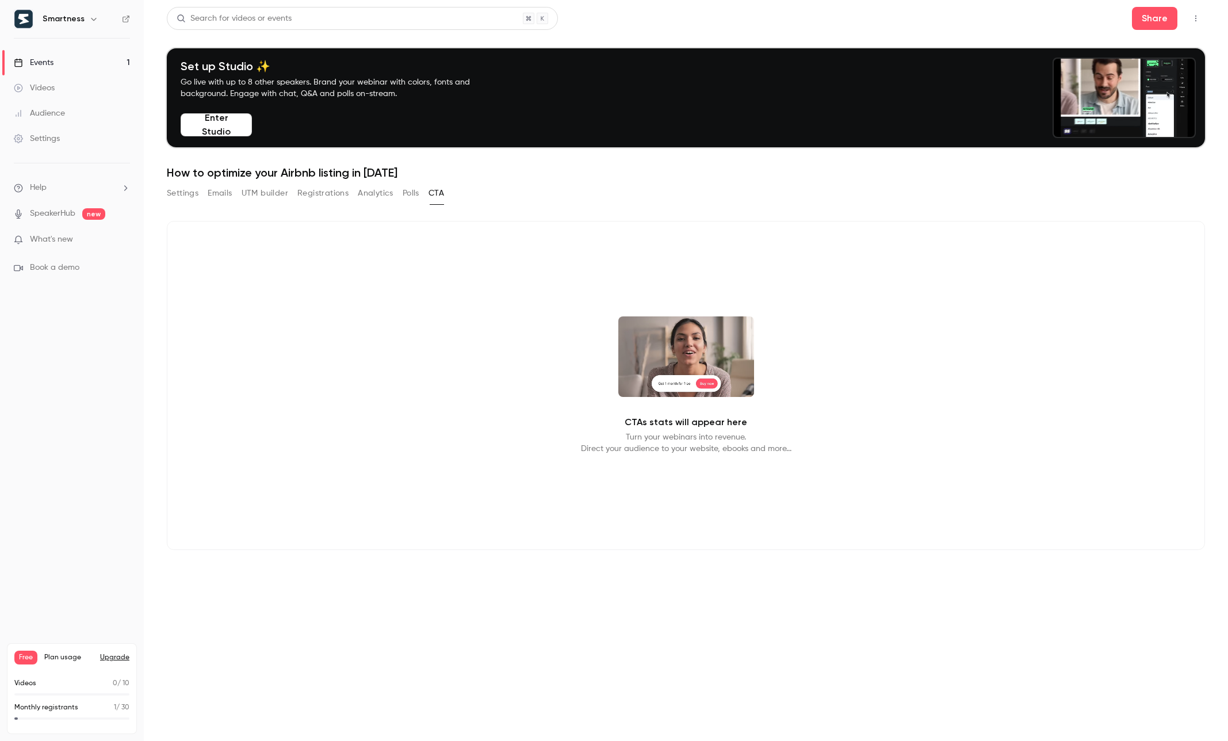
click at [189, 197] on button "Settings" at bounding box center [183, 193] width 32 height 18
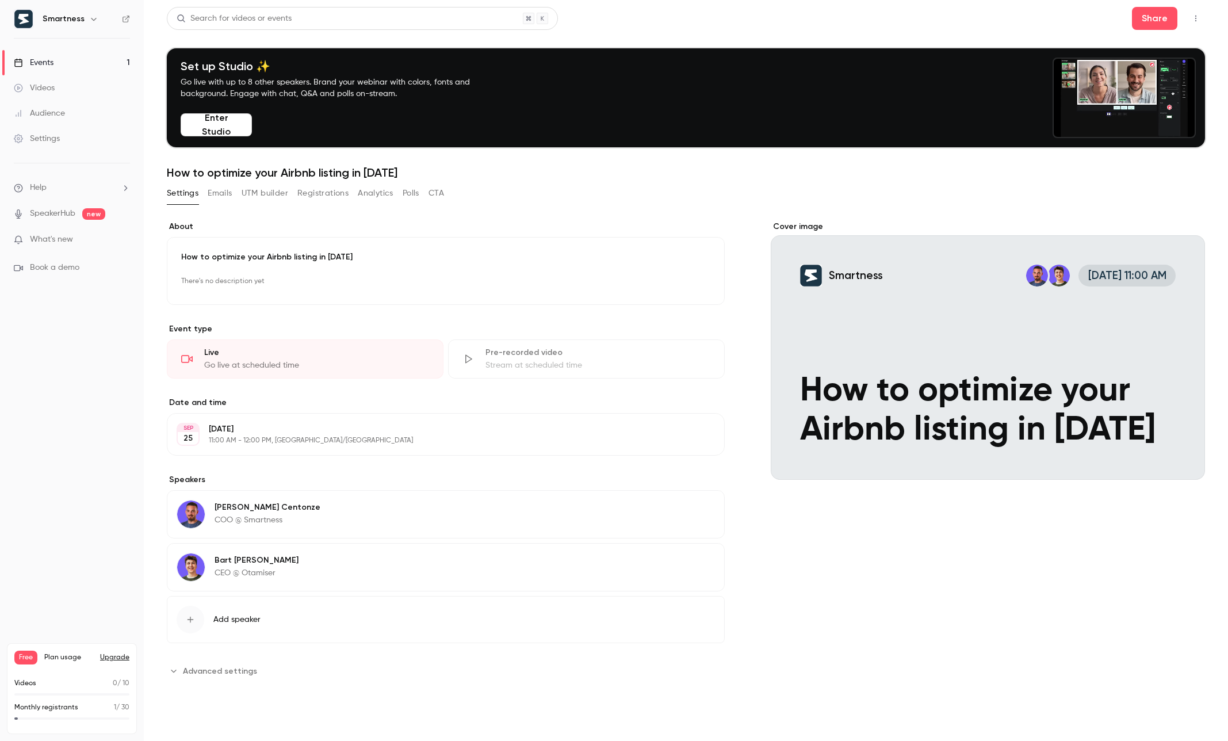
click at [231, 673] on span "Advanced settings" at bounding box center [220, 671] width 74 height 12
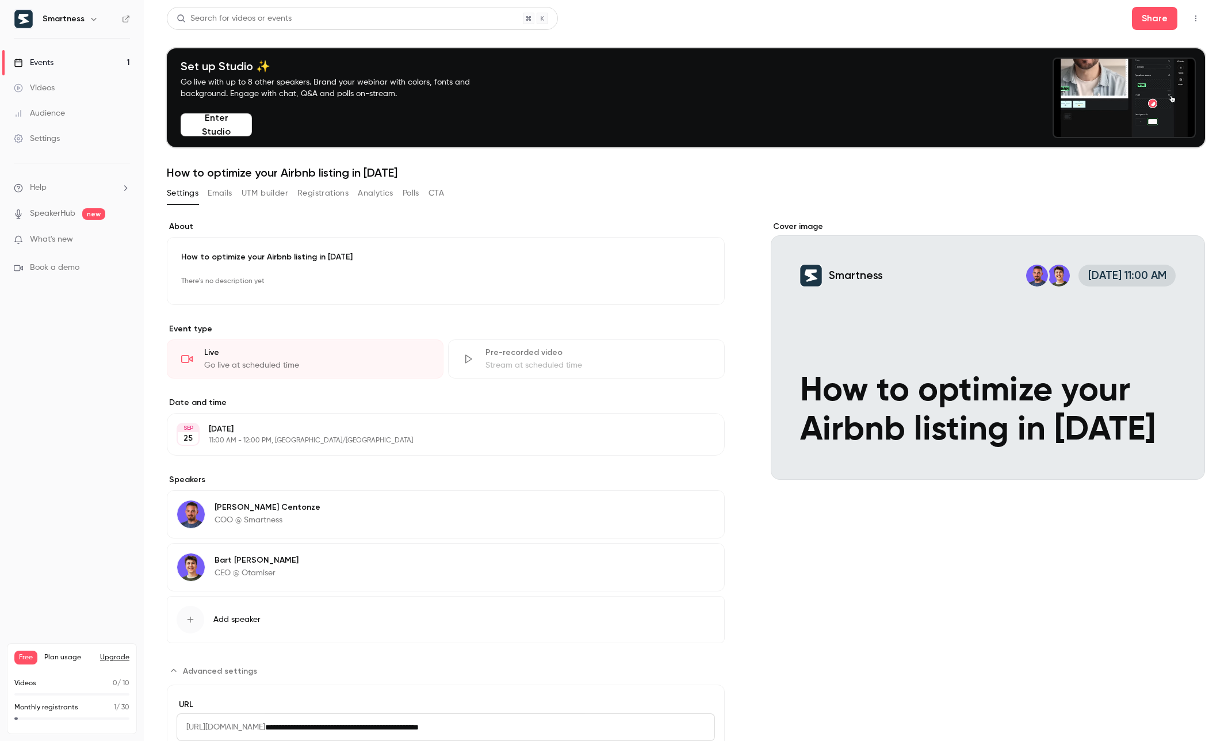
click at [224, 194] on button "Emails" at bounding box center [220, 193] width 24 height 18
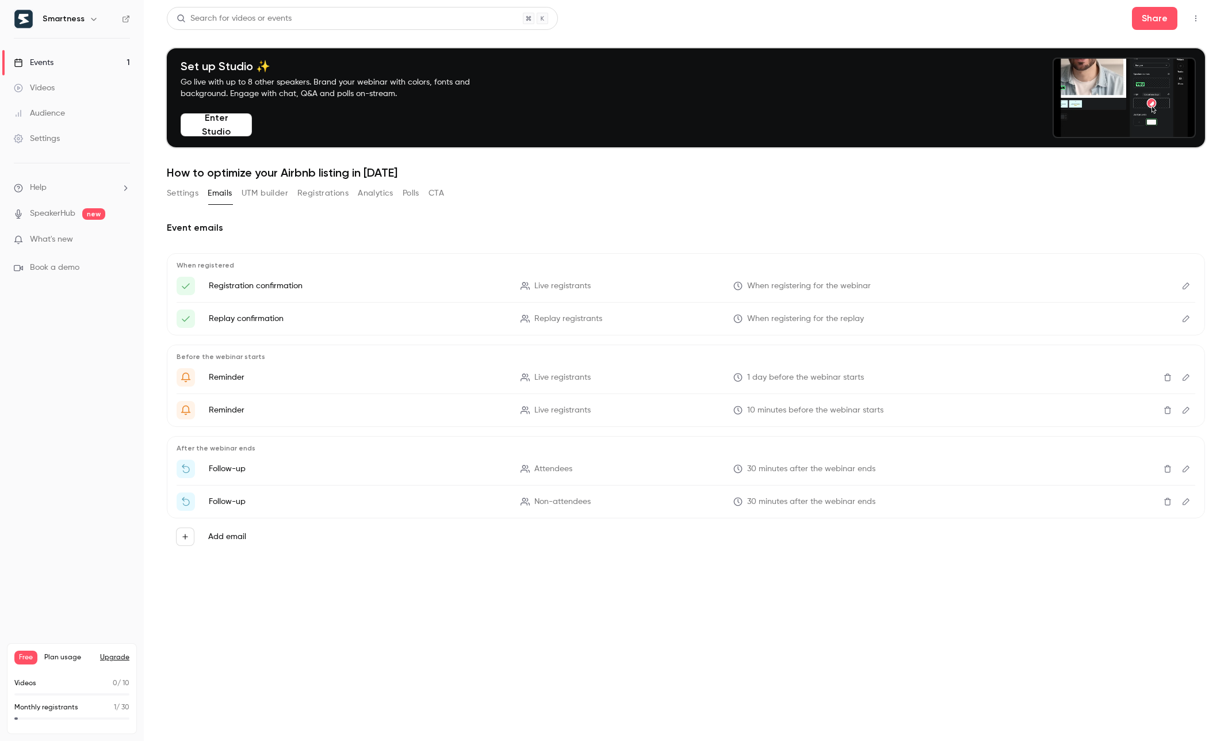
click at [266, 197] on button "UTM builder" at bounding box center [265, 193] width 47 height 18
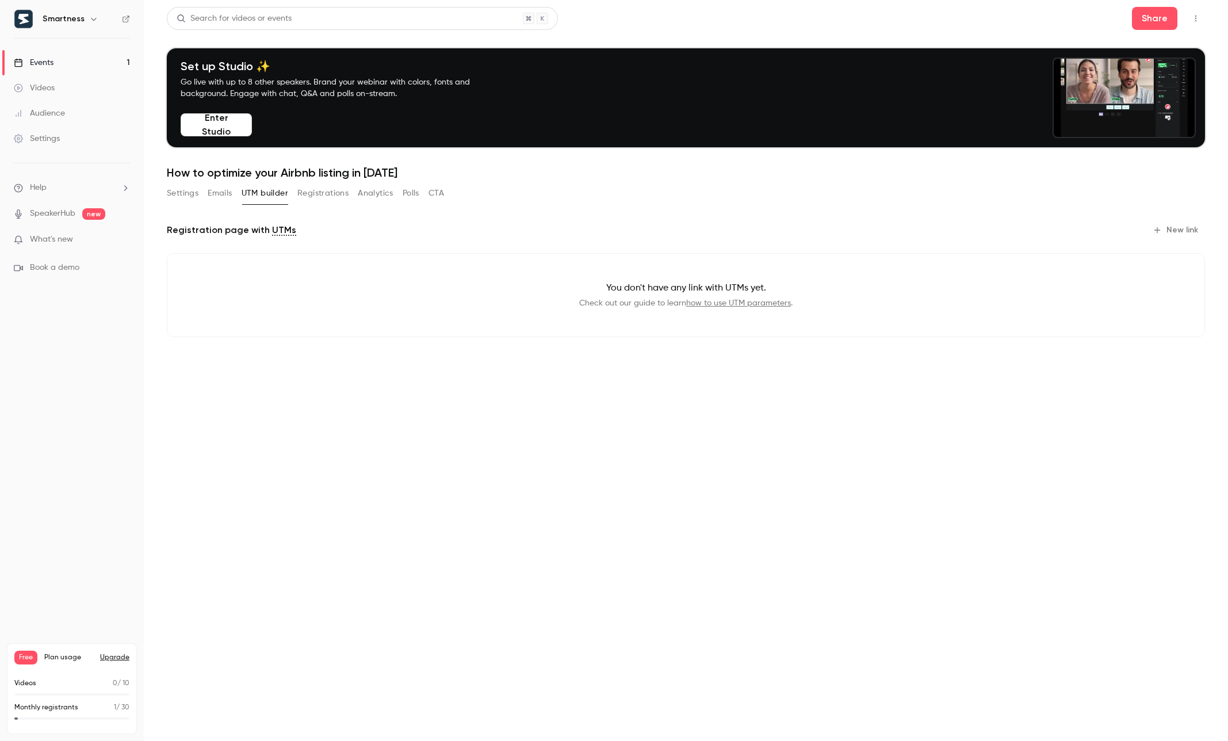
click at [179, 196] on button "Settings" at bounding box center [183, 193] width 32 height 18
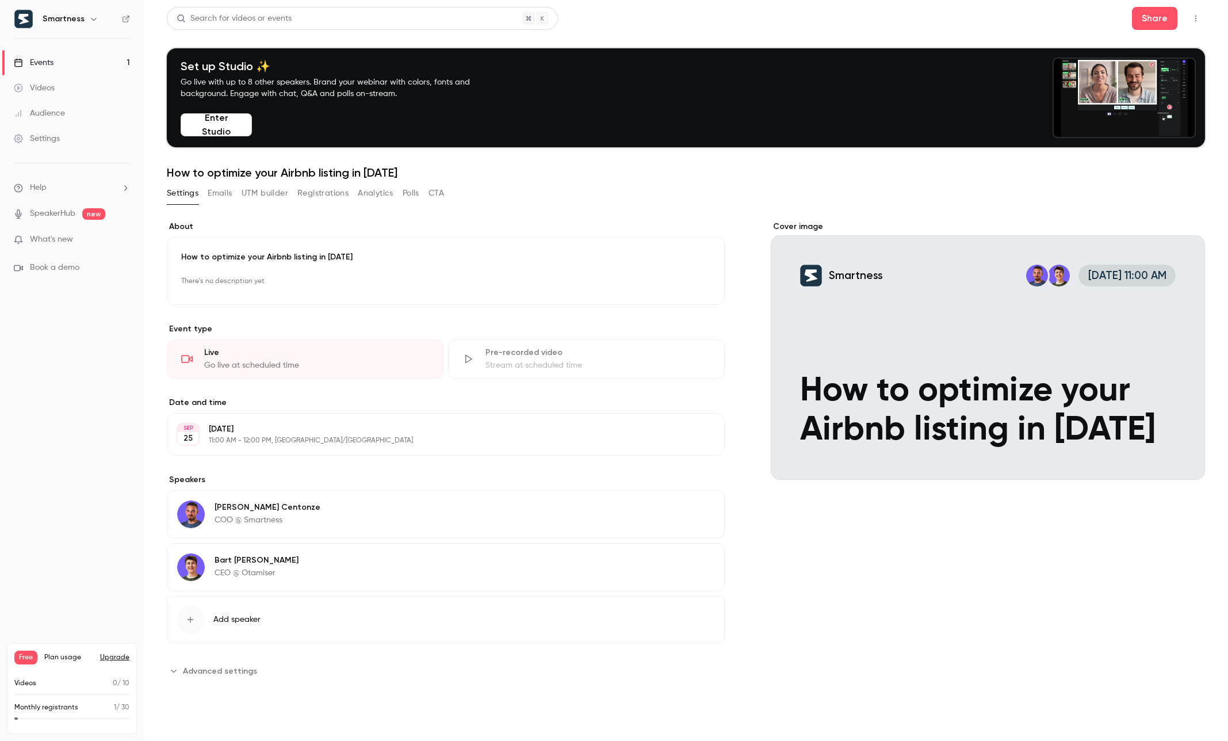
click at [736, 227] on div "Cover image" at bounding box center [988, 350] width 434 height 259
click at [0, 0] on input "Smartness [DATE] 11:00 AM How to optimize your Airbnb listing in [DATE]" at bounding box center [0, 0] width 0 height 0
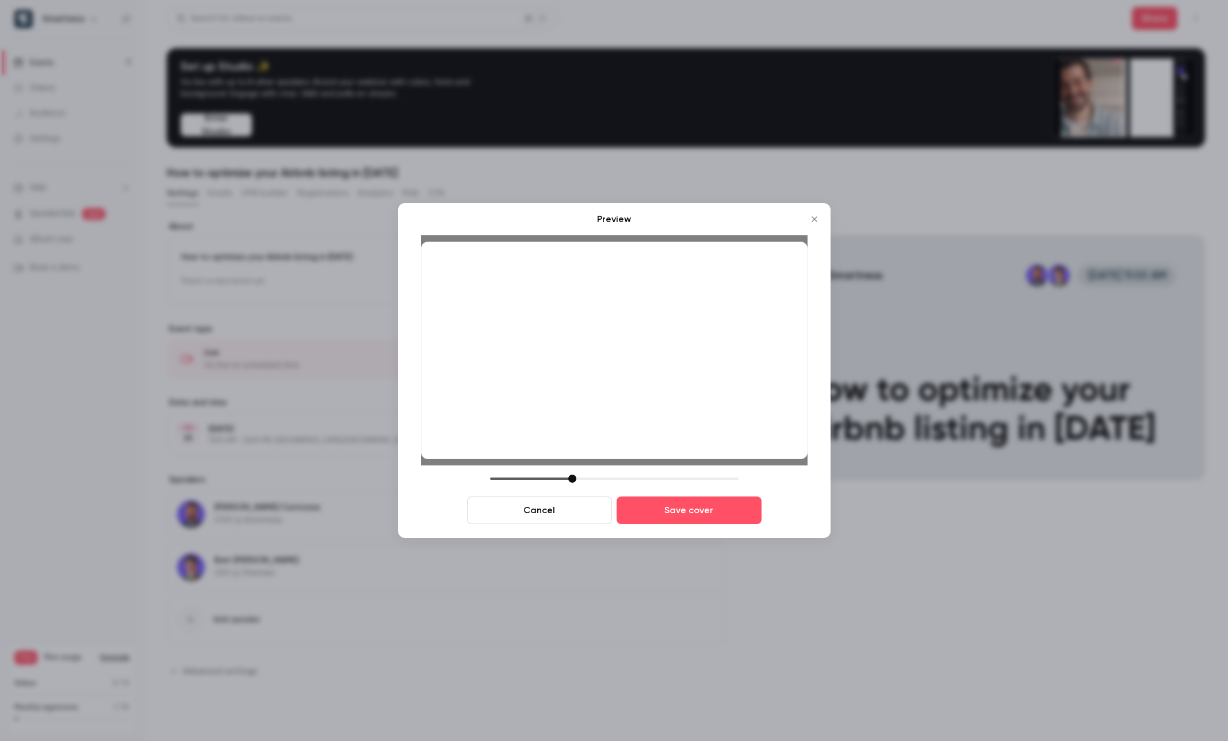
drag, startPoint x: 690, startPoint y: 369, endPoint x: 690, endPoint y: 361, distance: 8.1
click at [690, 361] on div at bounding box center [614, 350] width 387 height 217
click at [573, 476] on div at bounding box center [574, 479] width 8 height 8
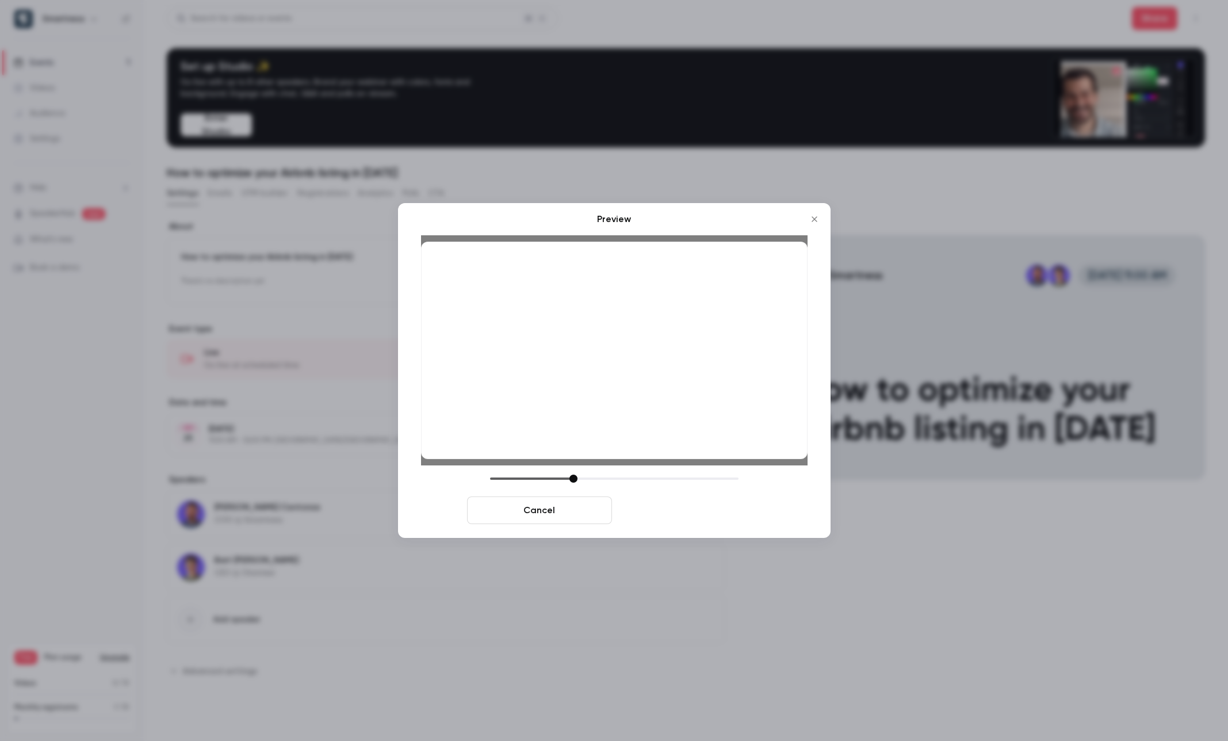
click at [679, 519] on button "Save cover" at bounding box center [689, 510] width 145 height 28
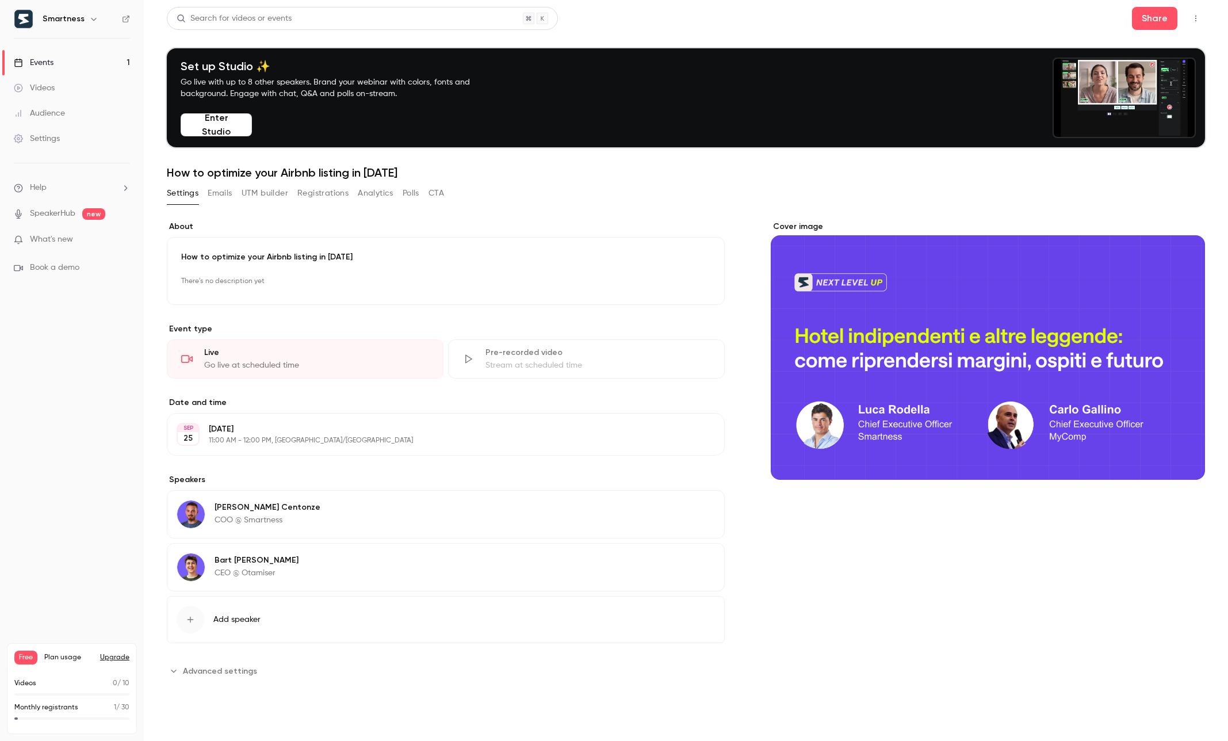
click at [81, 140] on link "Settings" at bounding box center [72, 138] width 144 height 25
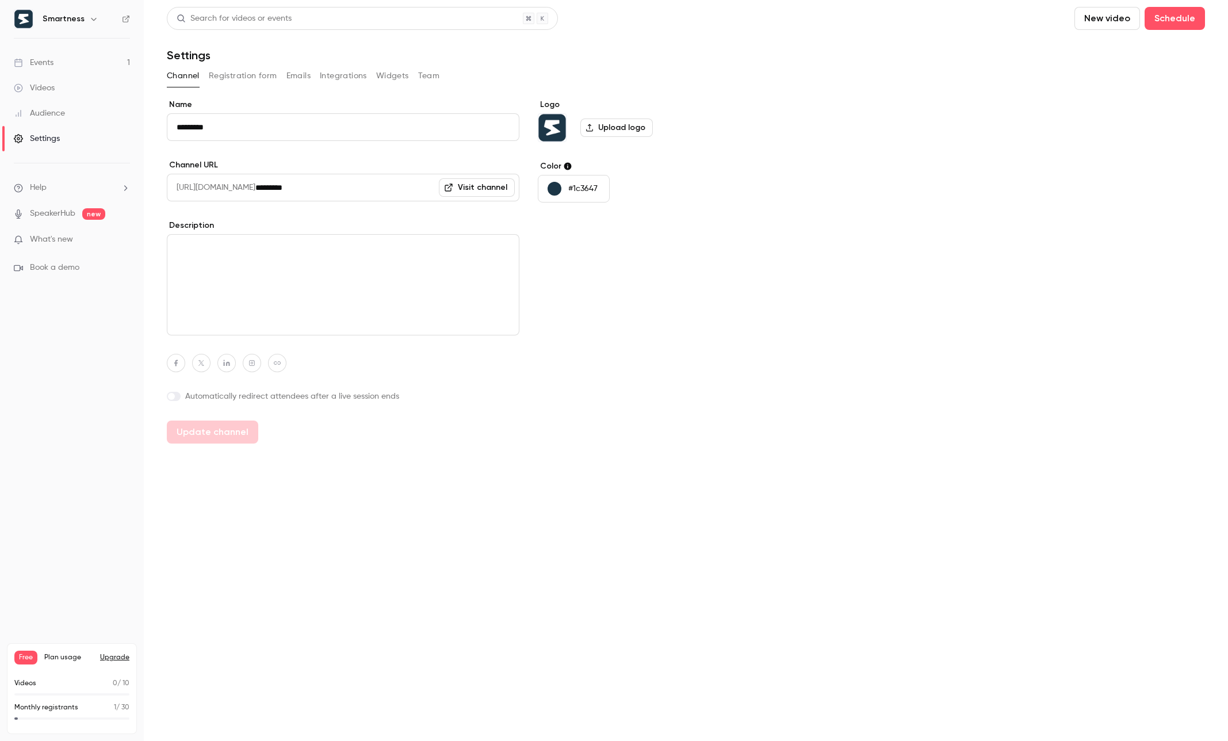
click at [89, 119] on link "Audience" at bounding box center [72, 113] width 144 height 25
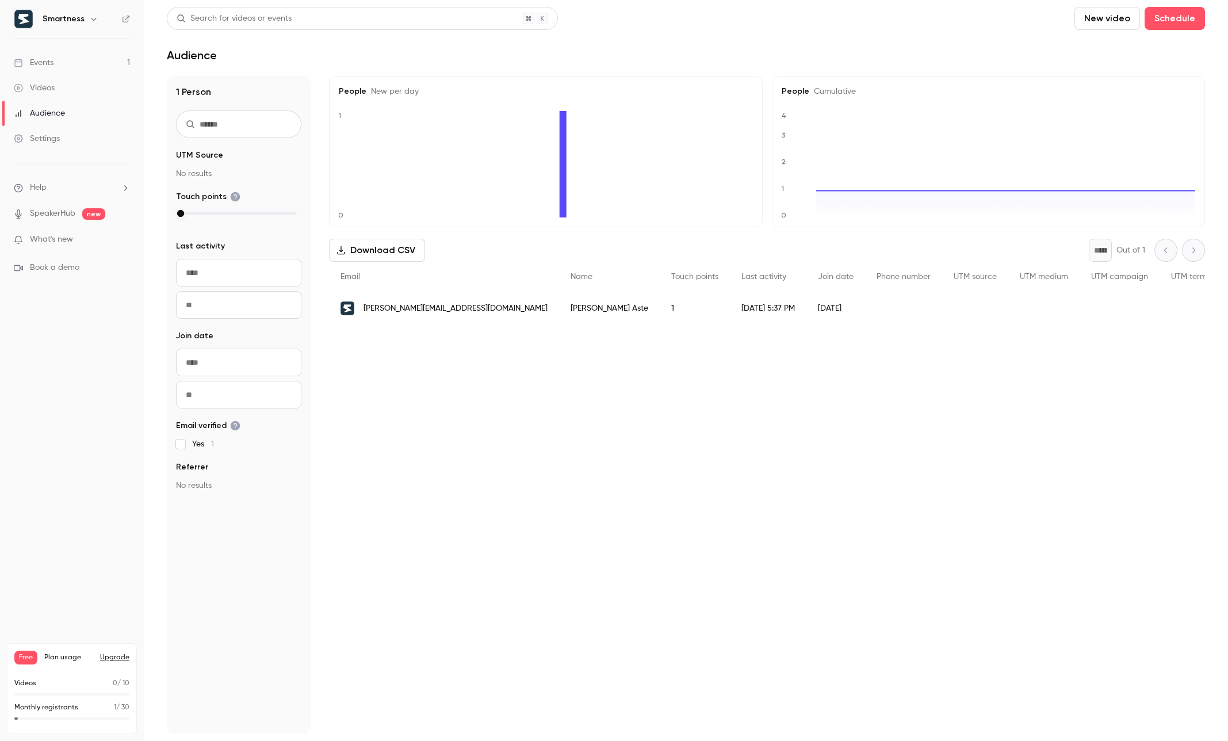
click at [94, 83] on link "Videos" at bounding box center [72, 87] width 144 height 25
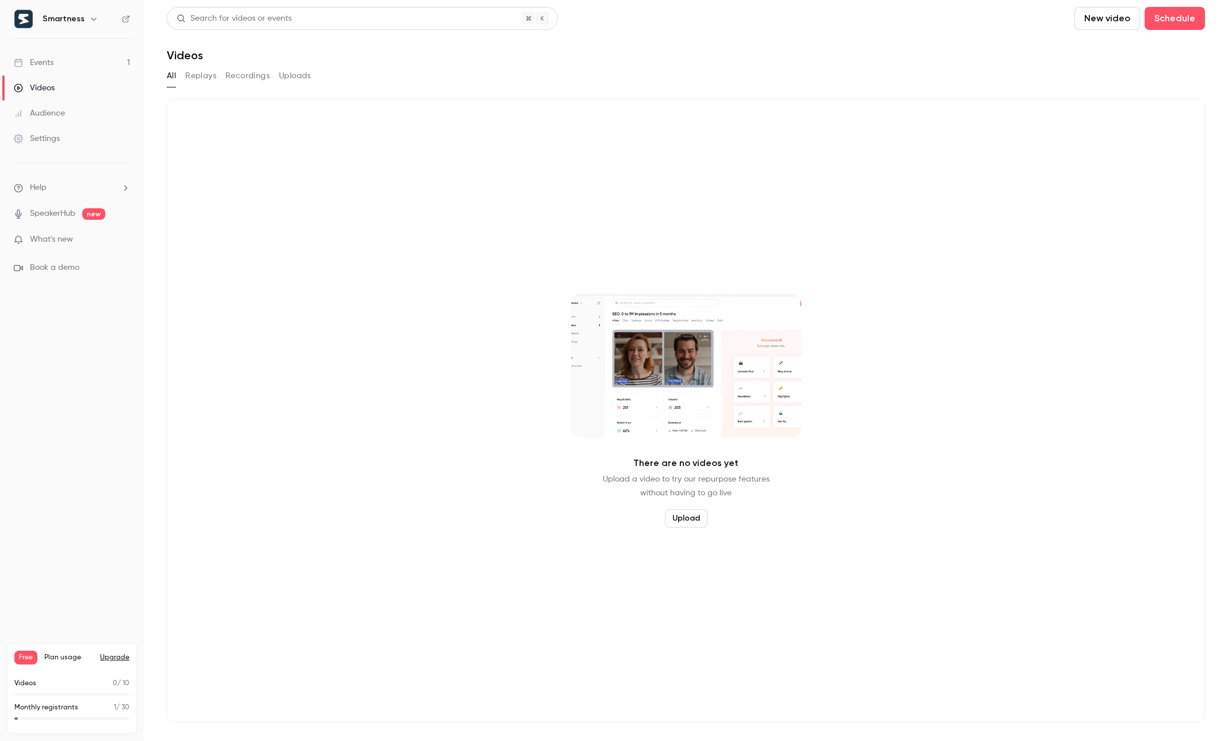
click at [100, 64] on link "Events 1" at bounding box center [72, 62] width 144 height 25
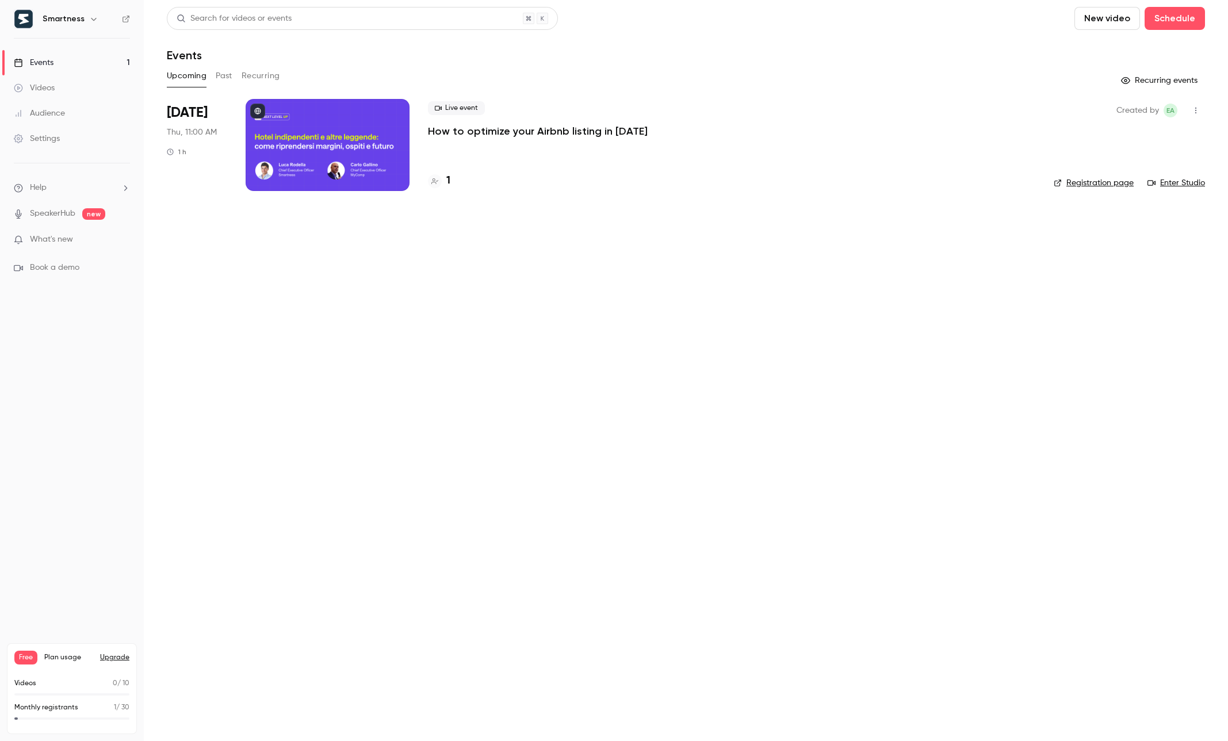
click at [347, 143] on div at bounding box center [328, 145] width 164 height 92
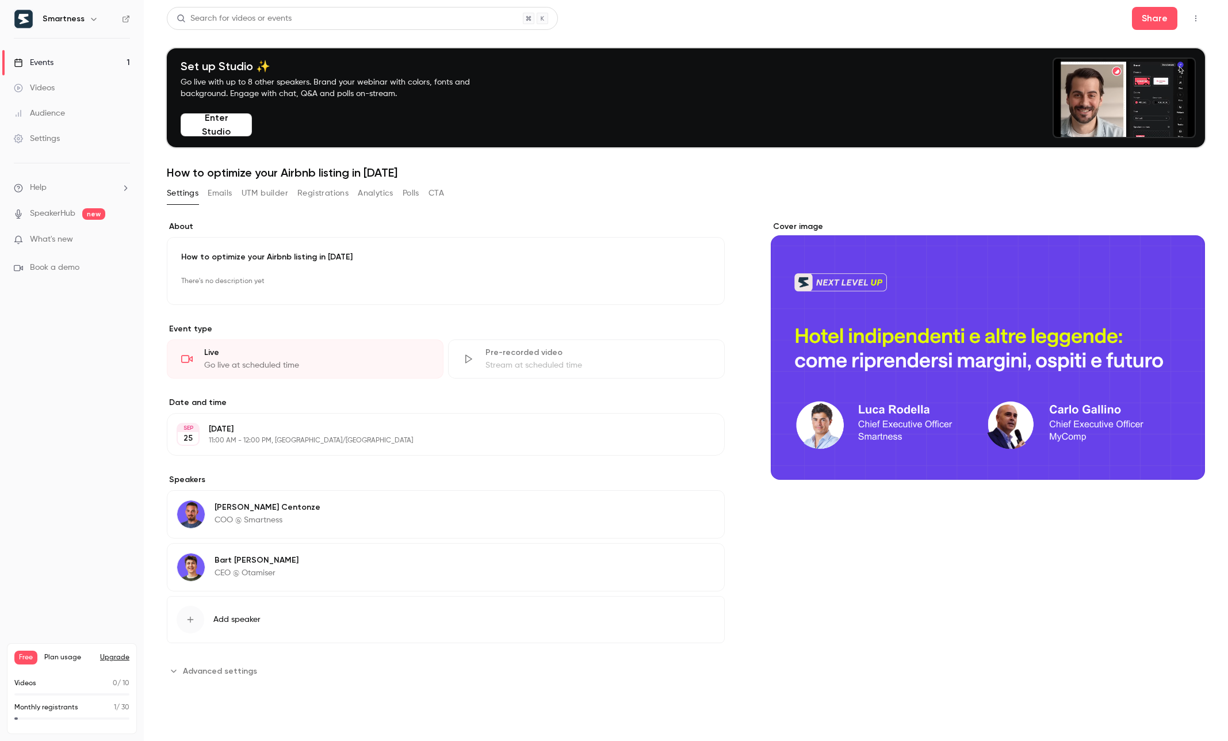
click at [237, 668] on span "Advanced settings" at bounding box center [220, 671] width 74 height 12
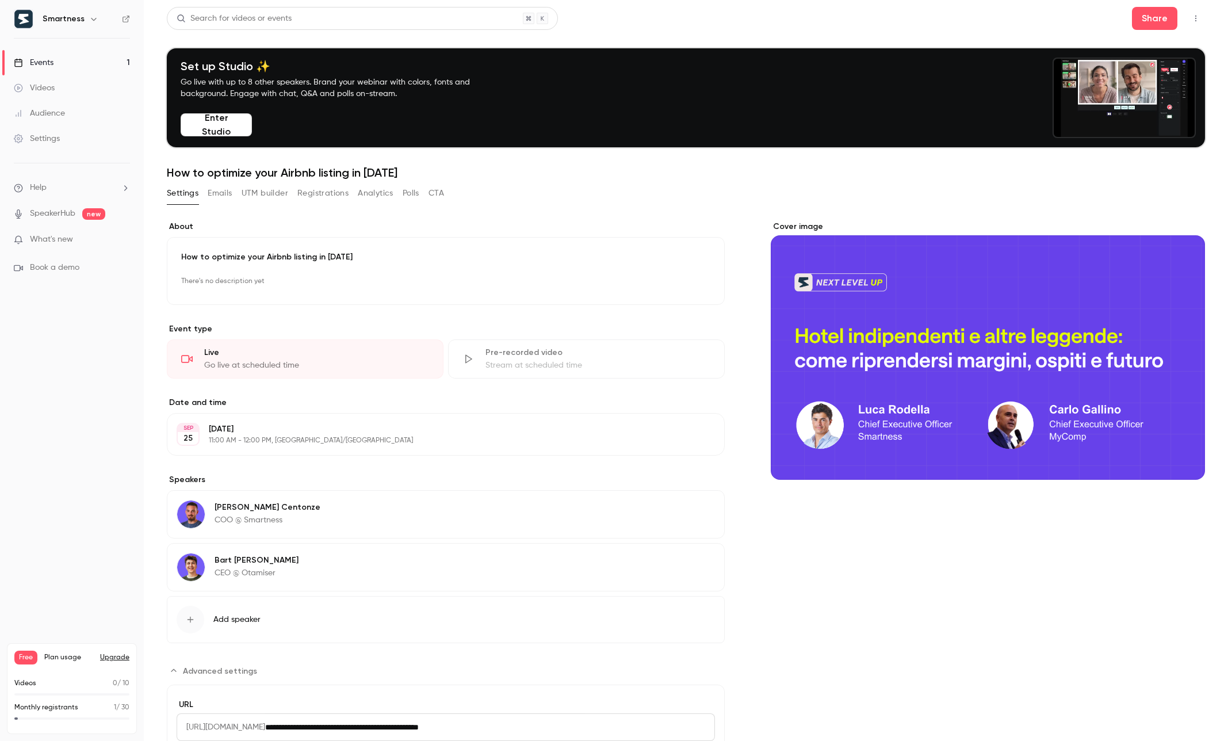
click at [87, 87] on link "Videos" at bounding box center [72, 87] width 144 height 25
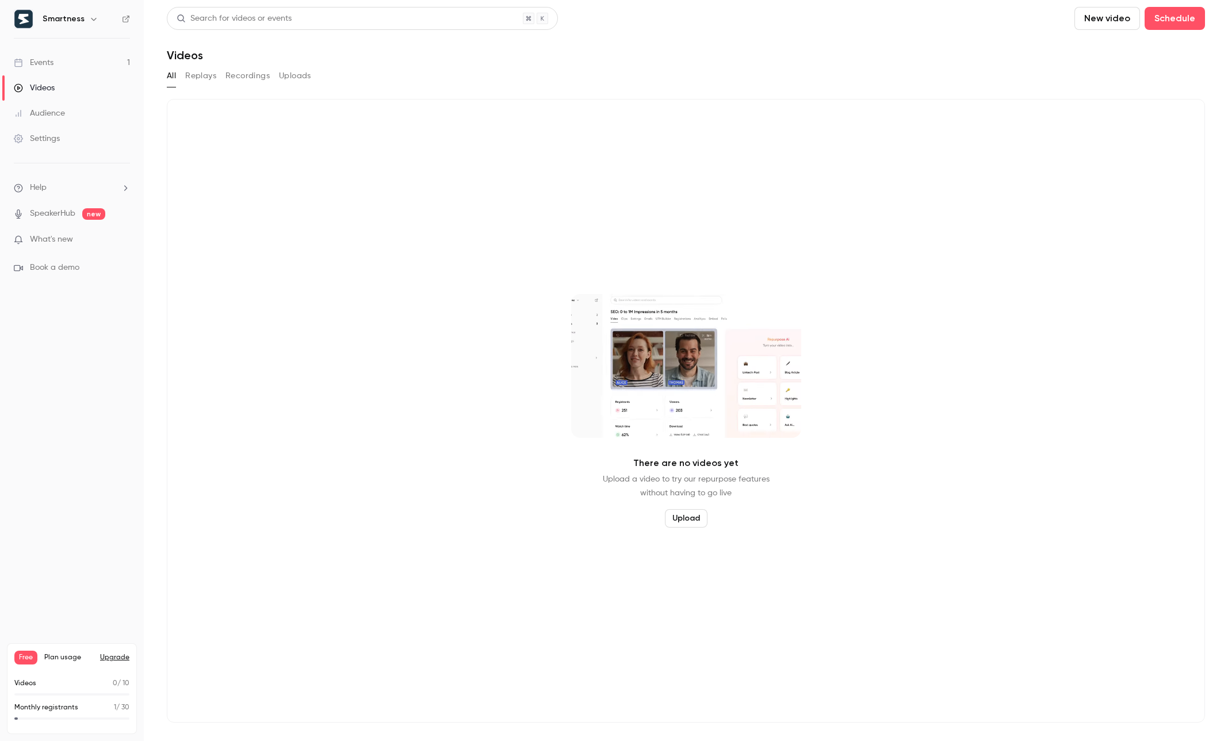
click at [86, 112] on link "Audience" at bounding box center [72, 113] width 144 height 25
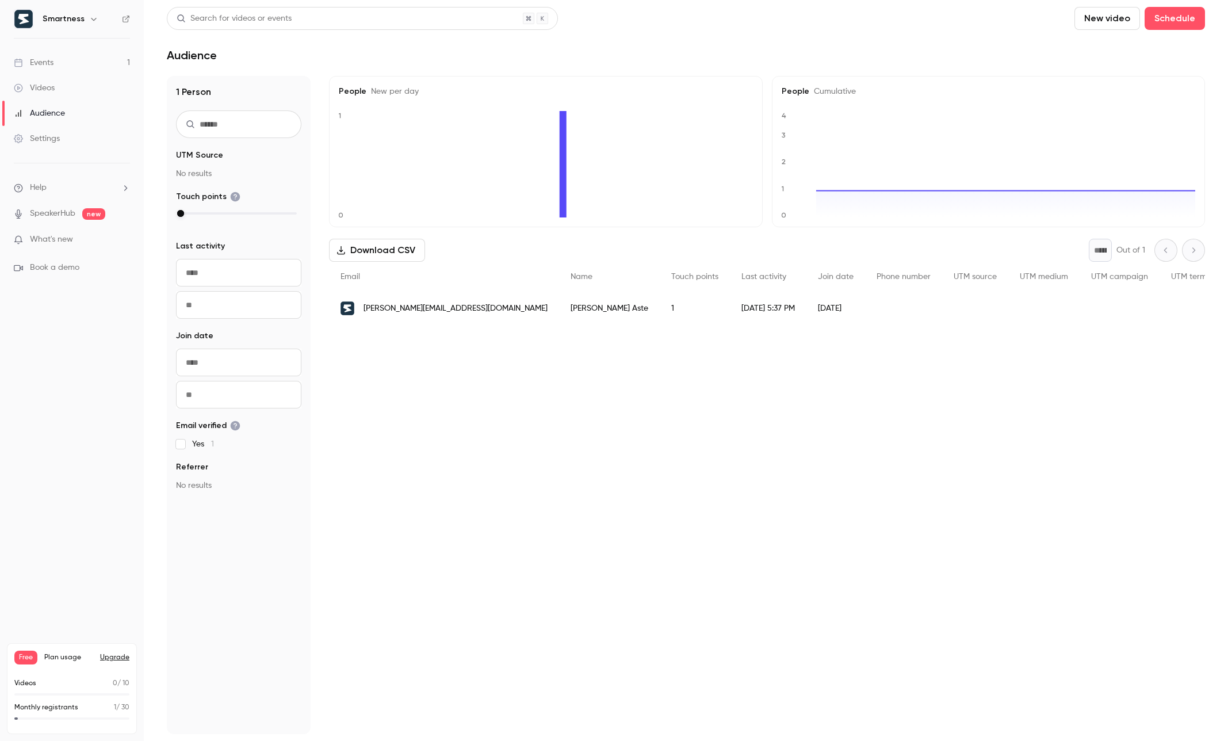
click at [77, 137] on link "Settings" at bounding box center [72, 138] width 144 height 25
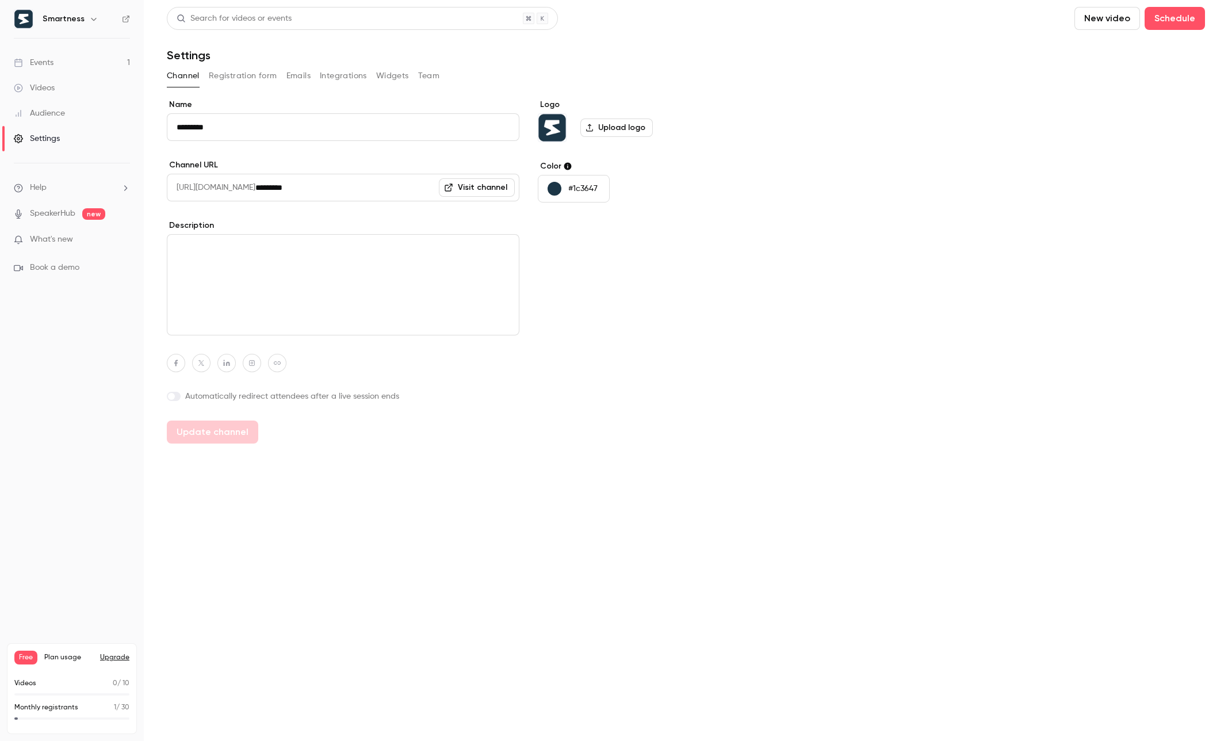
click at [70, 221] on ul "Help SpeakerHub new What's new Book a demo" at bounding box center [72, 227] width 144 height 129
click at [59, 215] on link "SpeakerHub" at bounding box center [52, 214] width 45 height 12
click at [63, 68] on link "Events 1" at bounding box center [72, 62] width 144 height 25
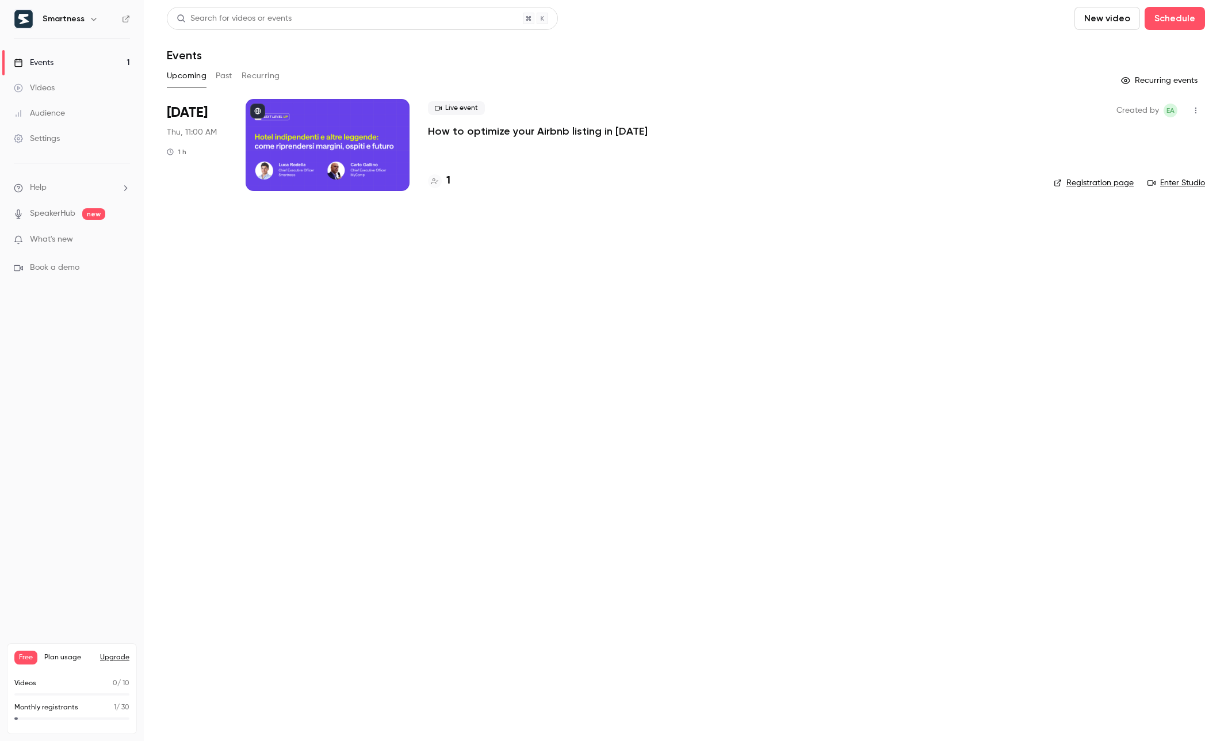
click at [736, 184] on link "Registration page" at bounding box center [1094, 183] width 80 height 12
click at [97, 89] on link "Videos" at bounding box center [72, 87] width 144 height 25
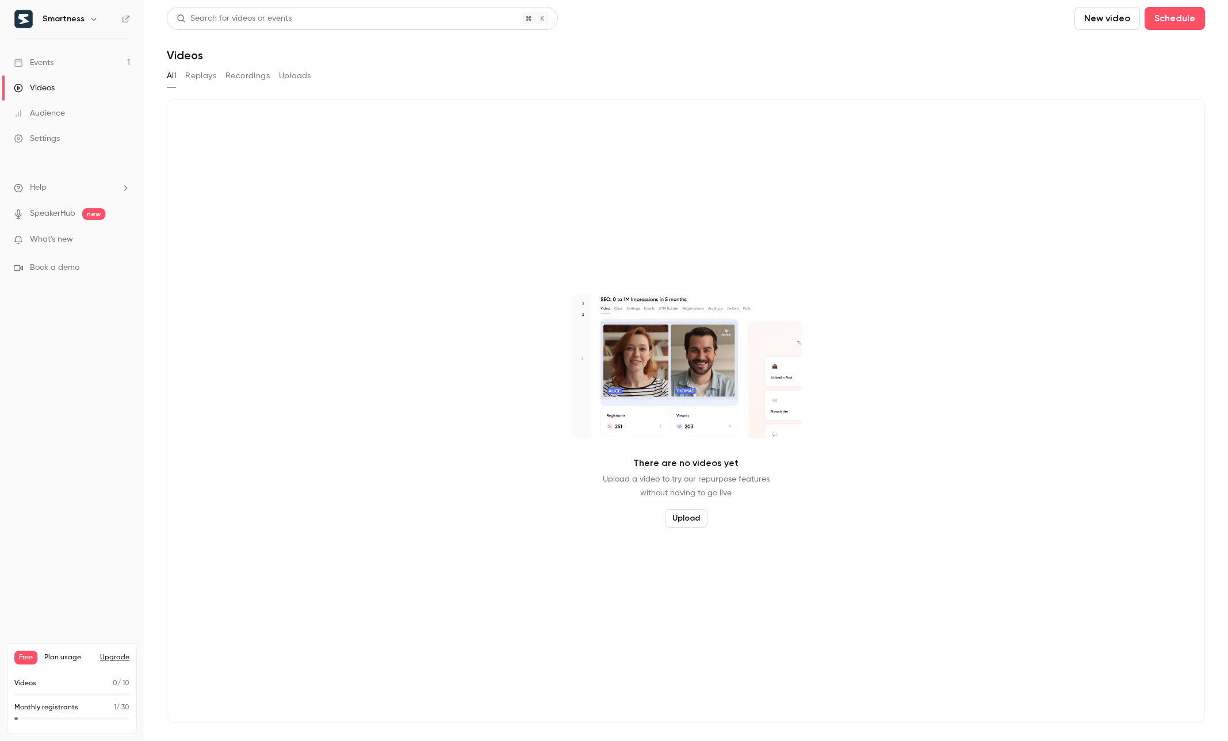
click at [98, 116] on link "Audience" at bounding box center [72, 113] width 144 height 25
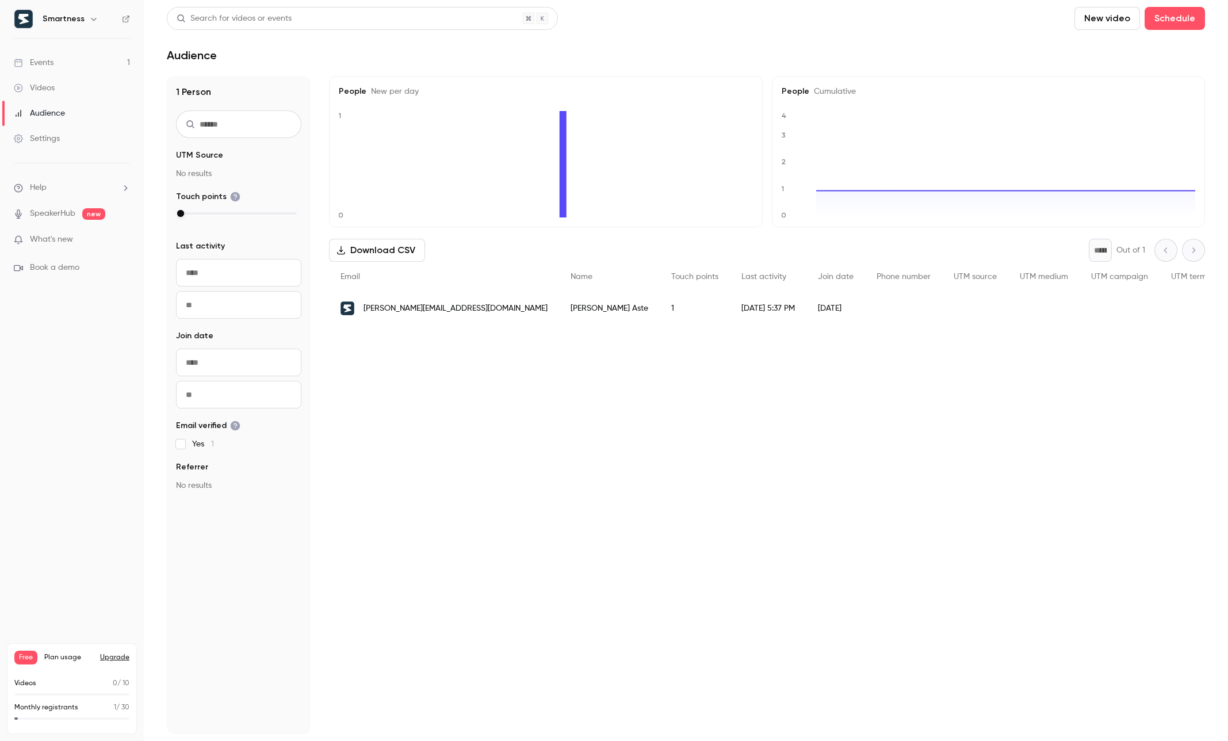
click at [71, 133] on link "Settings" at bounding box center [72, 138] width 144 height 25
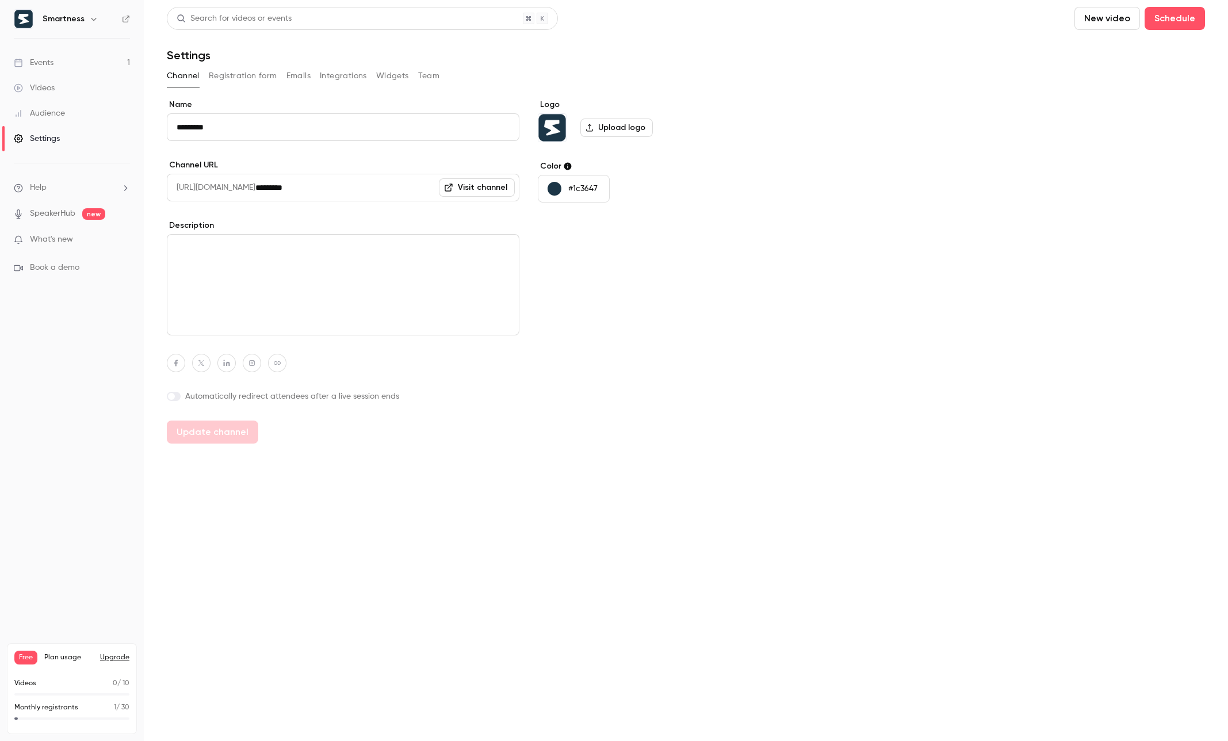
click at [369, 276] on textarea at bounding box center [343, 284] width 353 height 101
click at [119, 658] on button "Upgrade" at bounding box center [114, 657] width 29 height 9
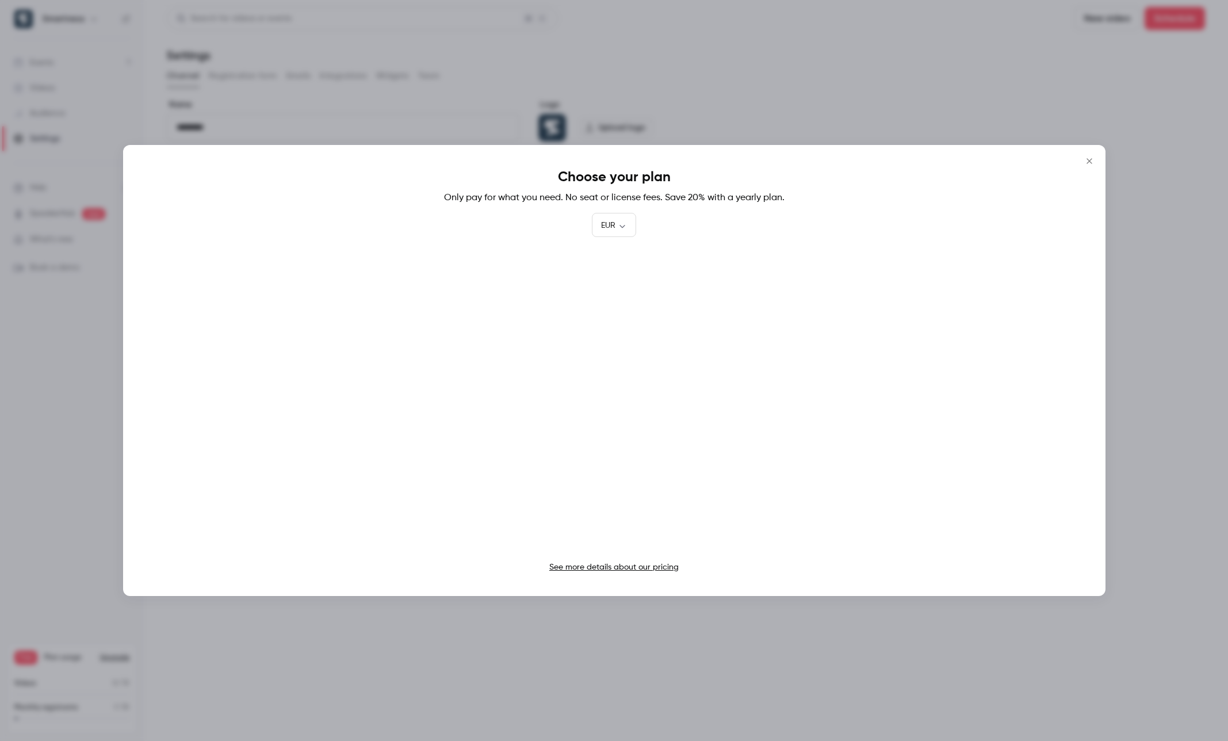
click at [736, 161] on icon "Close" at bounding box center [1090, 160] width 14 height 9
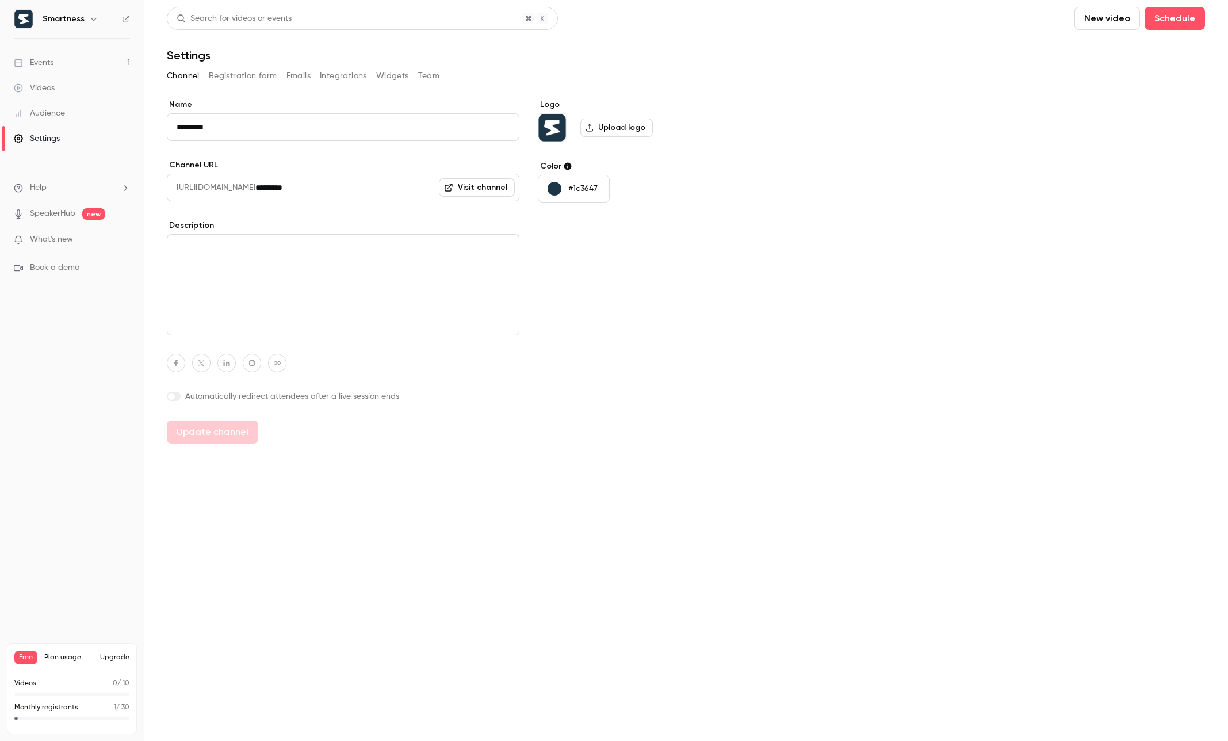
click at [89, 18] on icon "button" at bounding box center [93, 18] width 9 height 9
click at [87, 18] on div at bounding box center [614, 370] width 1228 height 741
click at [250, 79] on button "Registration form" at bounding box center [243, 76] width 68 height 18
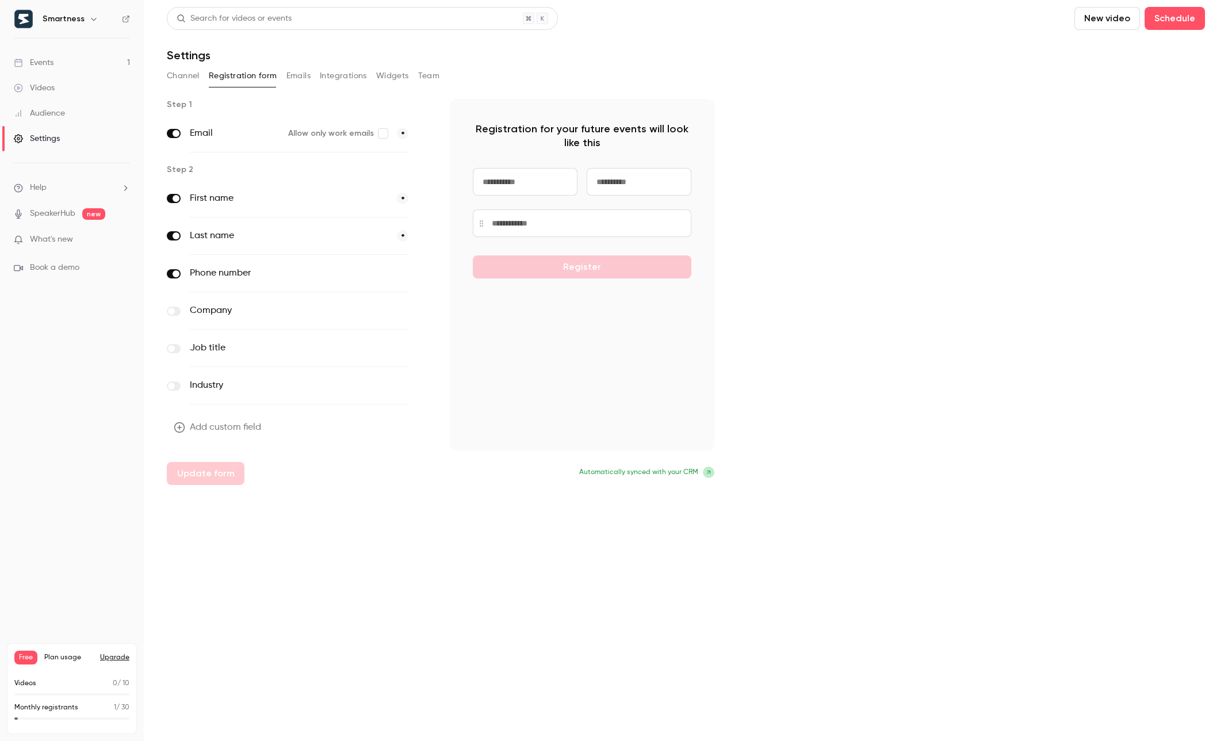
click at [185, 77] on button "Channel" at bounding box center [183, 76] width 33 height 18
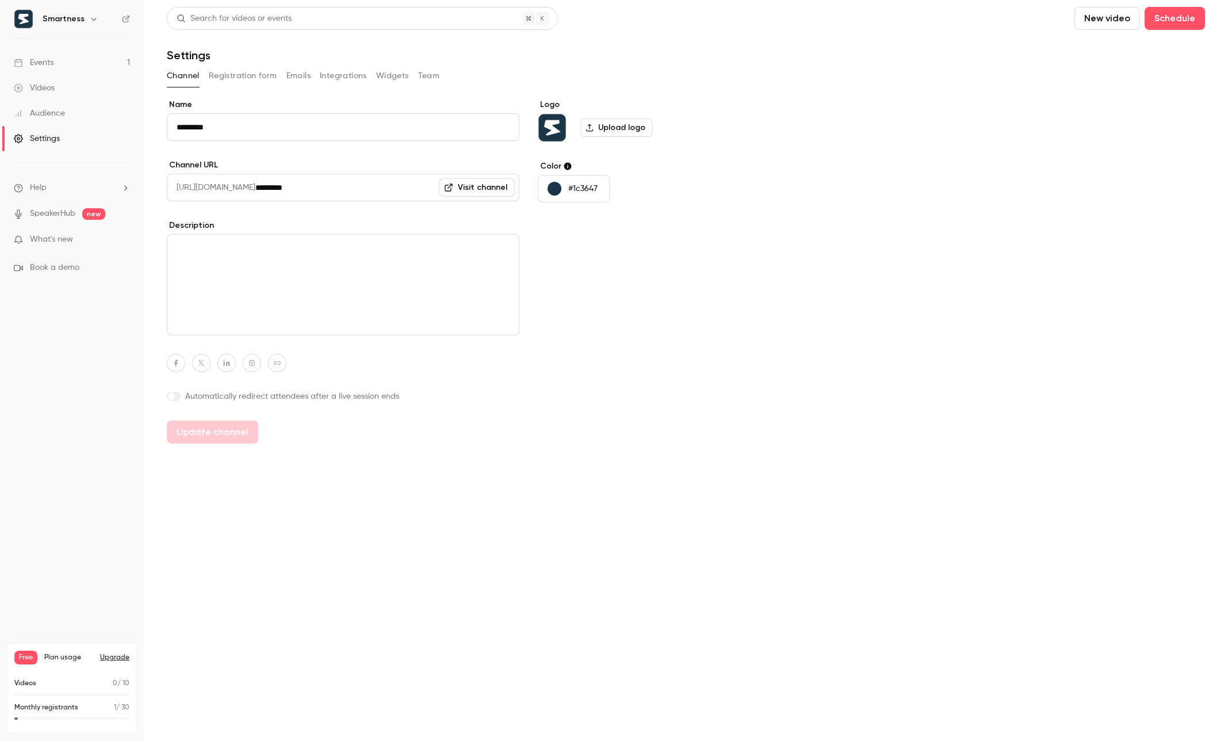
click at [91, 63] on link "Events 1" at bounding box center [72, 62] width 144 height 25
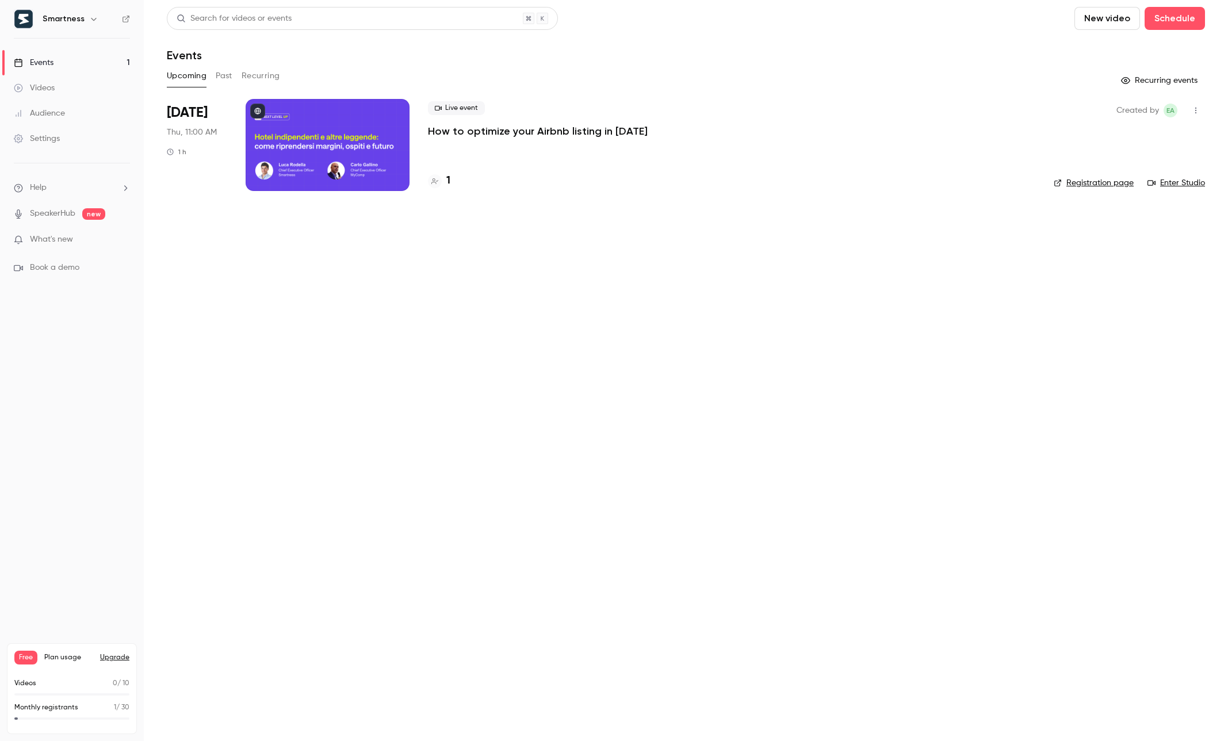
click at [328, 154] on div at bounding box center [328, 145] width 164 height 92
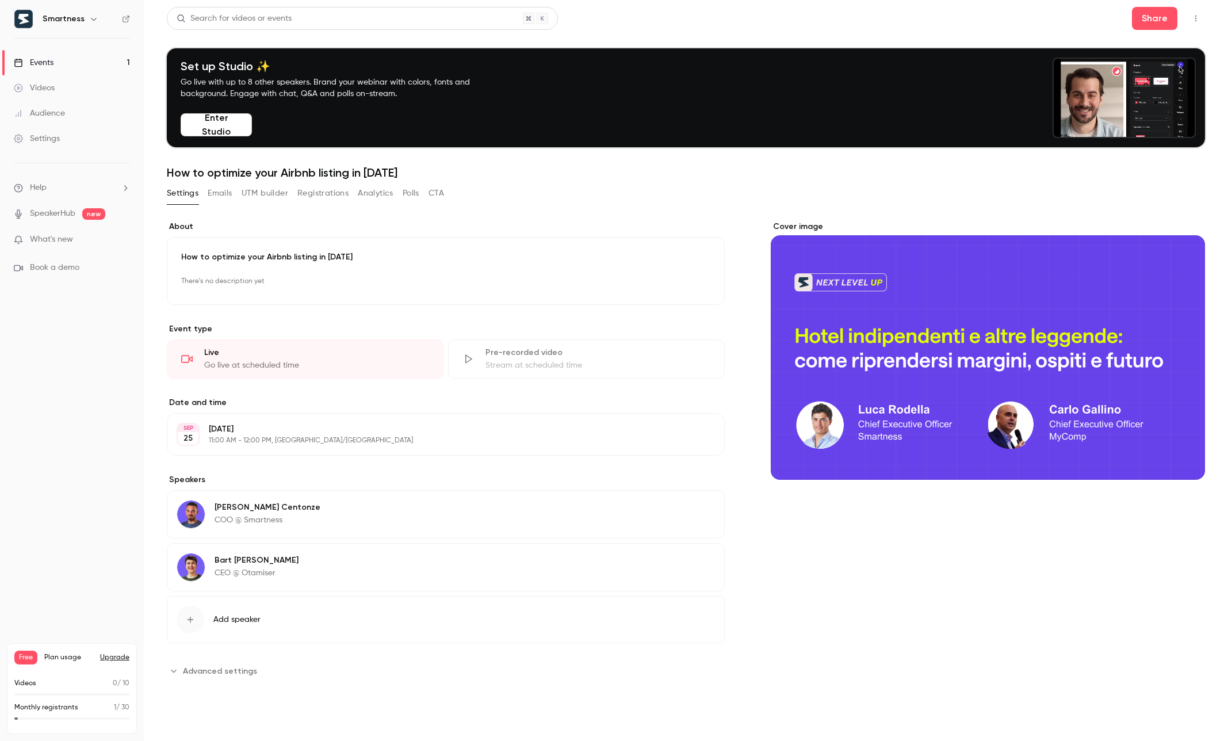
click at [238, 673] on span "Advanced settings" at bounding box center [220, 671] width 74 height 12
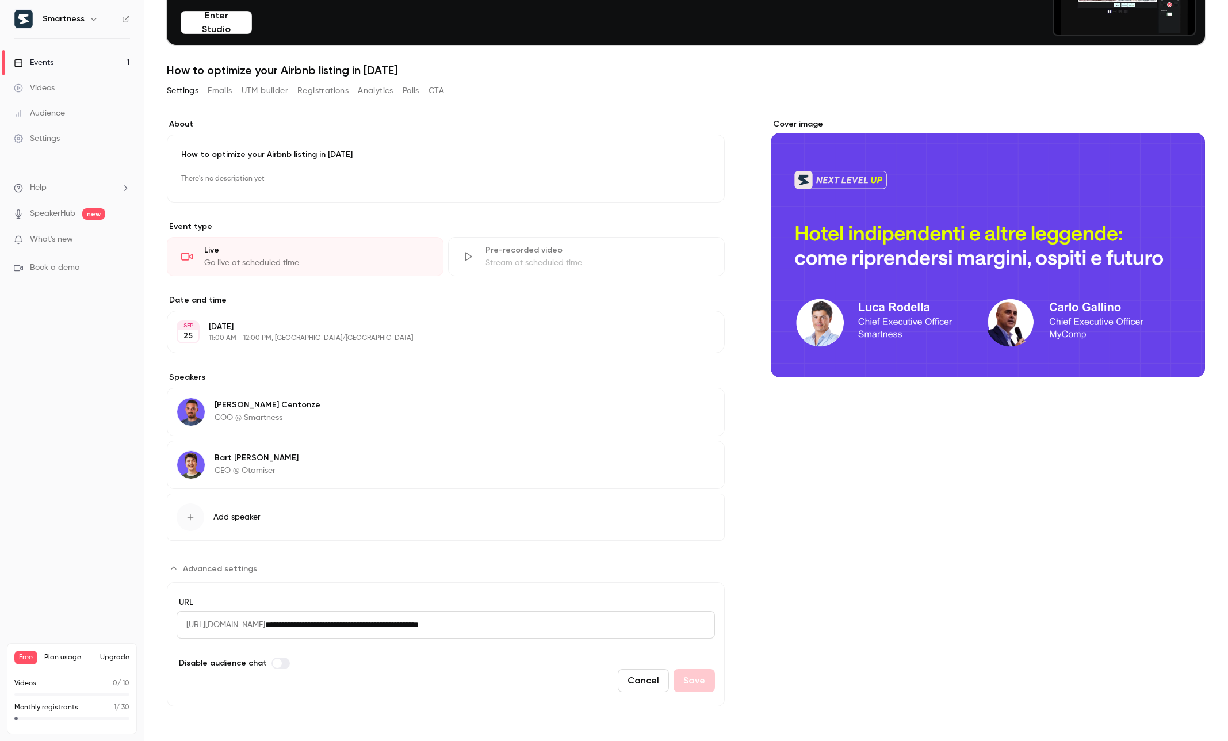
click at [689, 626] on input "**********" at bounding box center [490, 625] width 450 height 28
